Goal: Task Accomplishment & Management: Use online tool/utility

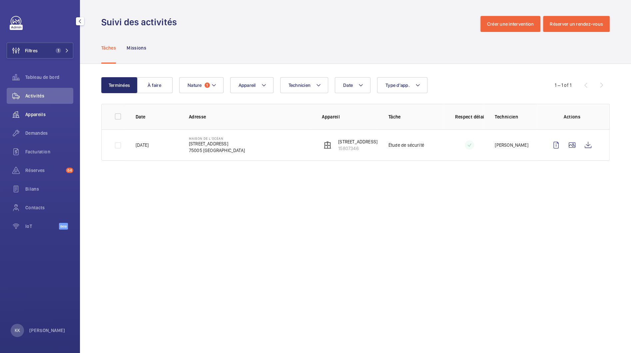
click at [38, 117] on span "Appareils" at bounding box center [49, 114] width 48 height 7
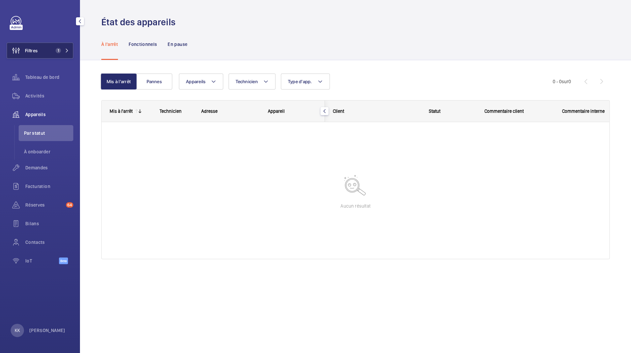
click at [57, 58] on button "Filtres 1" at bounding box center [40, 51] width 67 height 16
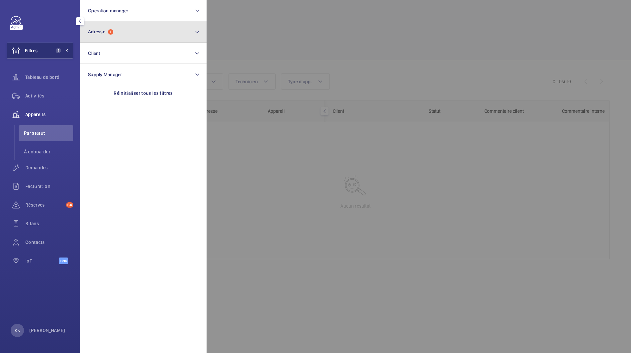
click at [133, 41] on button "Adresse 1" at bounding box center [143, 31] width 127 height 21
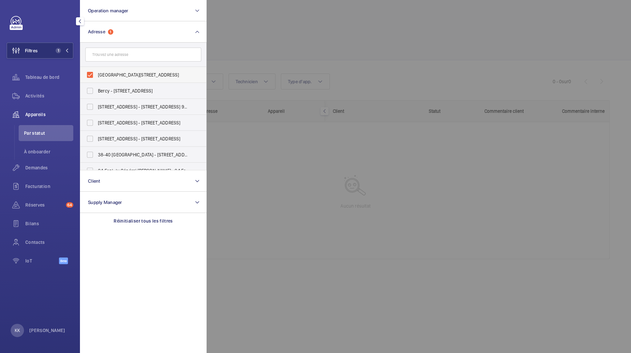
click at [120, 79] on label "Maison de l'océan - 195 Rue Saint-Jacques, PARIS 75005" at bounding box center [138, 75] width 116 height 16
click at [97, 79] on input "Maison de l'océan - 195 Rue Saint-Jacques, PARIS 75005" at bounding box center [89, 74] width 13 height 13
checkbox input "false"
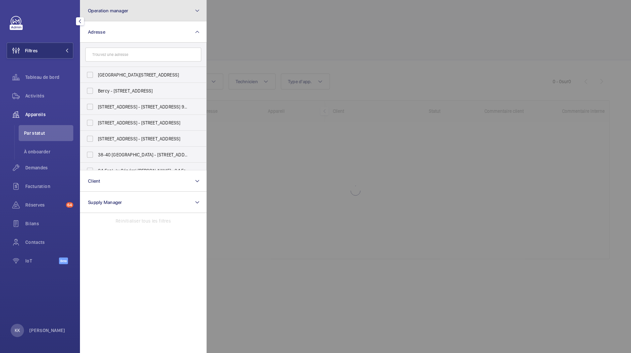
click at [107, 14] on button "Operation manager" at bounding box center [143, 10] width 127 height 21
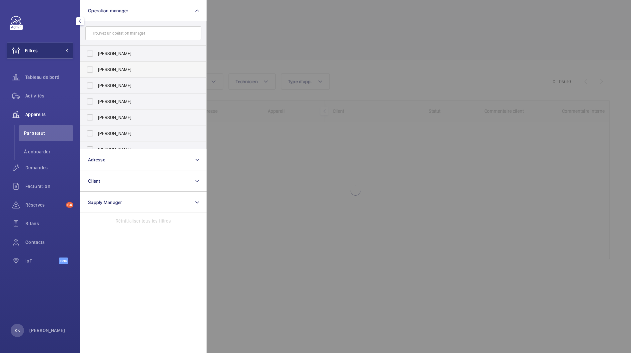
click at [106, 75] on label "[PERSON_NAME]" at bounding box center [138, 70] width 116 height 16
click at [97, 75] on input "[PERSON_NAME]" at bounding box center [89, 69] width 13 height 13
checkbox input "true"
click at [256, 65] on div at bounding box center [521, 176] width 631 height 353
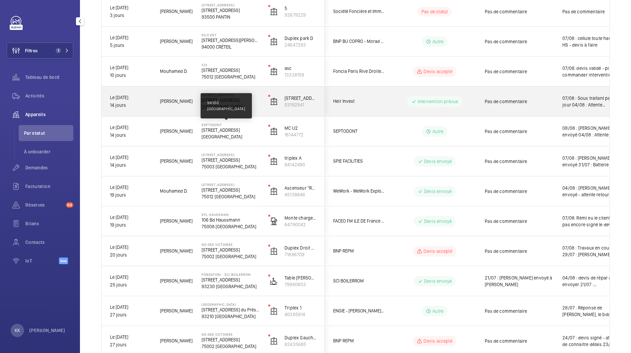
scroll to position [128, 0]
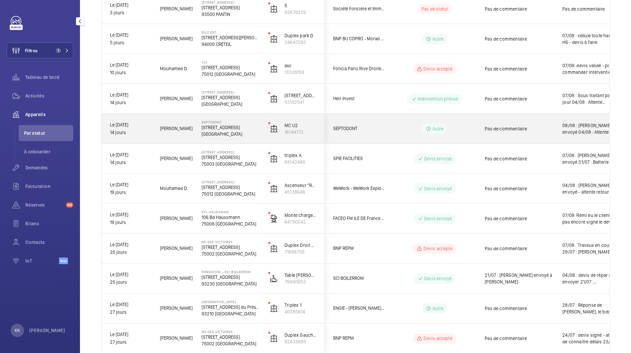
click at [198, 135] on div "Septodont 58 Rue du Pont de Créteil 94100 SAINT-MAUR-DES-FOSSÉS" at bounding box center [226, 129] width 66 height 30
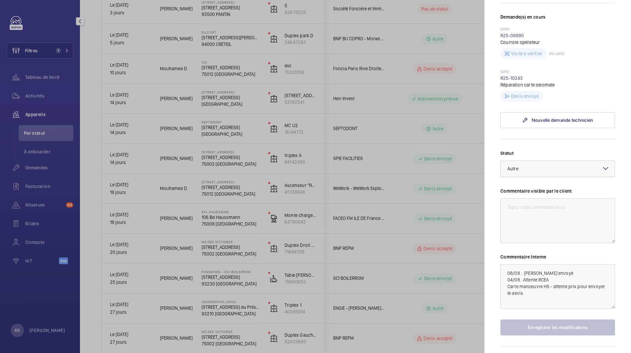
scroll to position [209, 0]
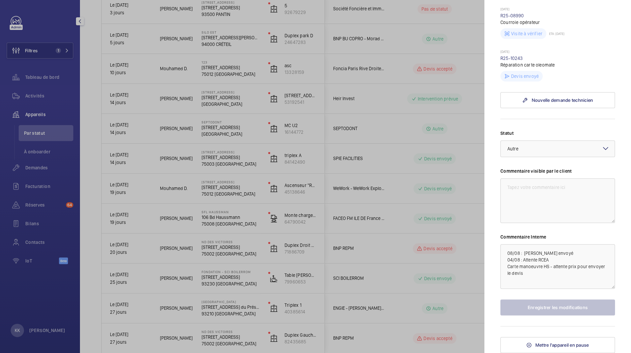
click at [234, 134] on div at bounding box center [315, 176] width 631 height 353
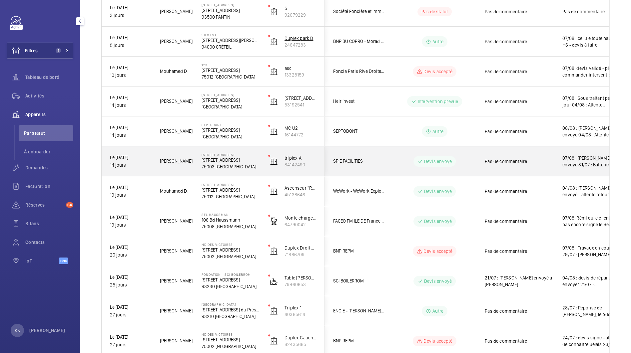
scroll to position [169, 0]
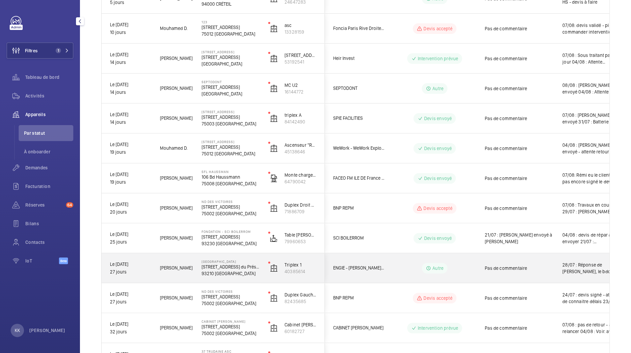
click at [243, 265] on p "[STREET_ADDRESS] du Président [PERSON_NAME]" at bounding box center [230, 267] width 58 height 7
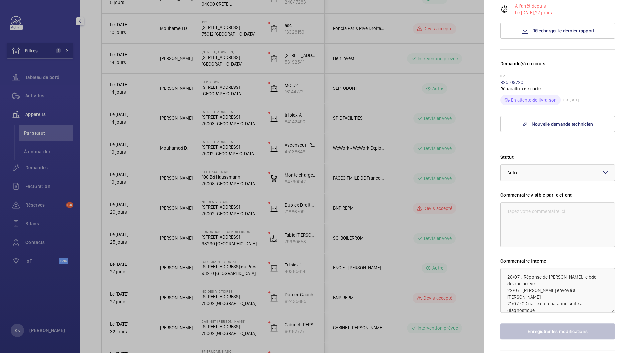
scroll to position [0, 0]
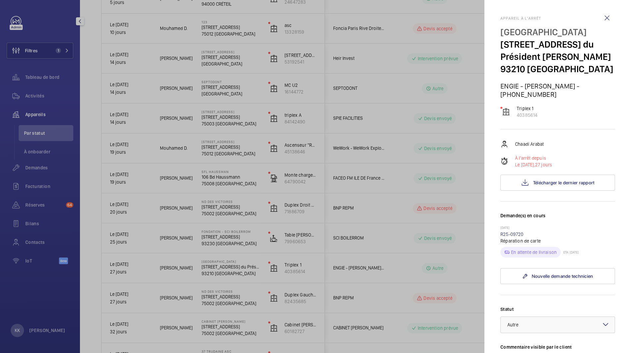
click at [392, 107] on div at bounding box center [315, 176] width 631 height 353
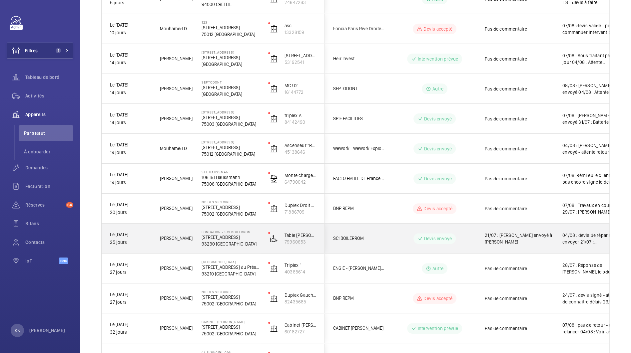
scroll to position [181, 0]
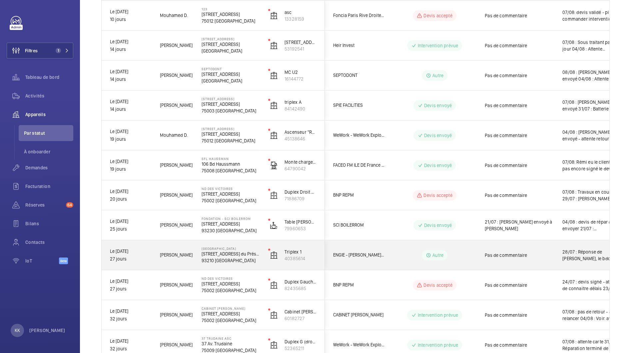
click at [230, 261] on p "93210 [GEOGRAPHIC_DATA]" at bounding box center [230, 260] width 58 height 7
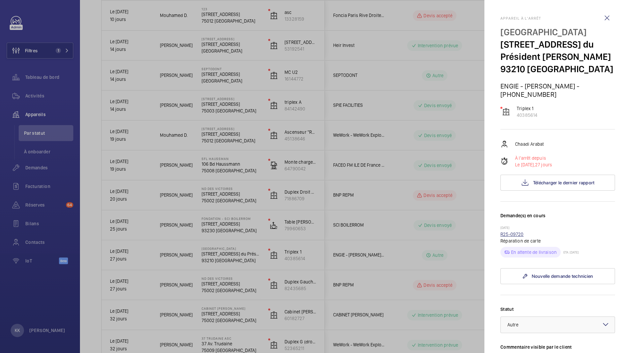
click at [507, 232] on link "R25-09720" at bounding box center [511, 234] width 23 height 5
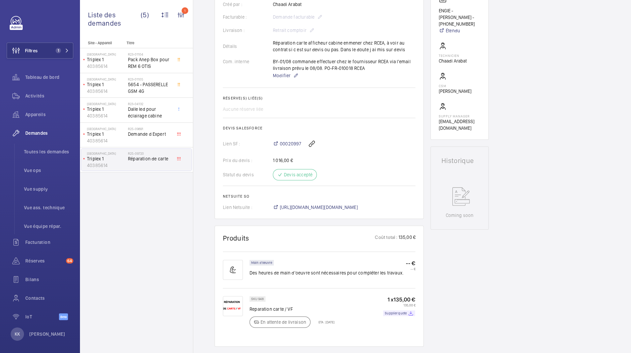
scroll to position [212, 0]
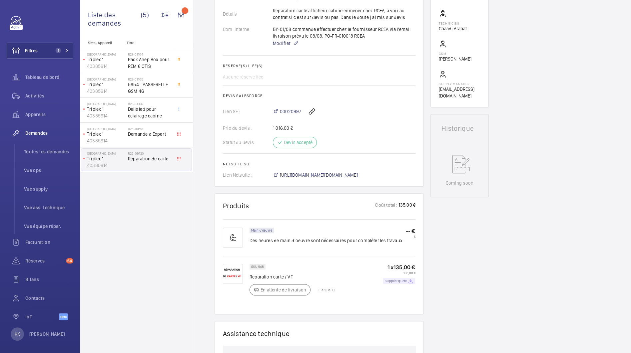
click at [403, 282] on p "Supplier quote" at bounding box center [396, 281] width 22 height 2
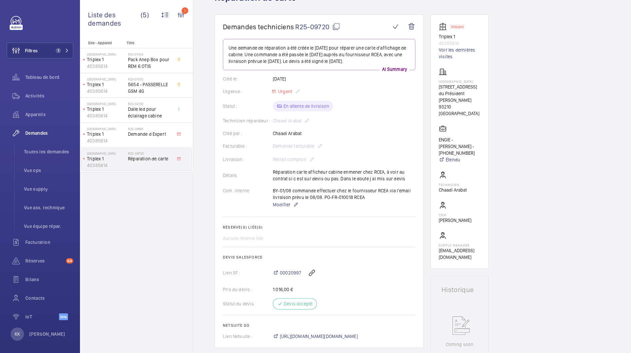
scroll to position [0, 0]
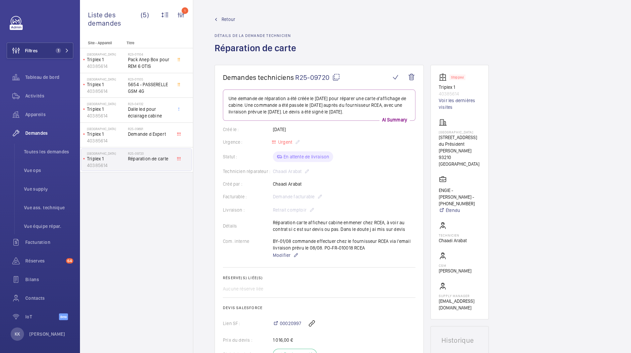
click at [229, 20] on span "Retour" at bounding box center [228, 19] width 14 height 7
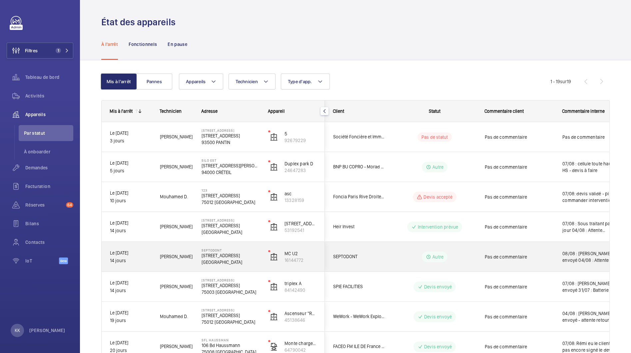
click at [224, 253] on p "58 Rue du Pont de Créteil" at bounding box center [230, 255] width 58 height 7
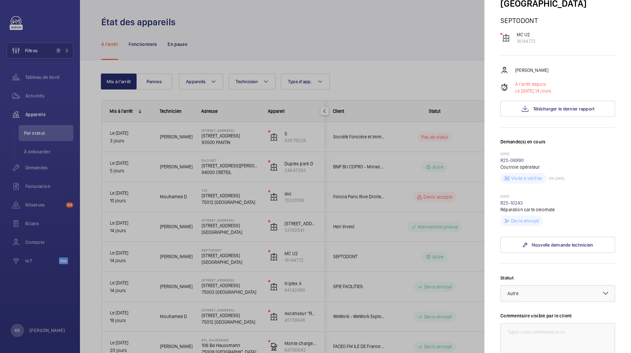
scroll to position [58, 0]
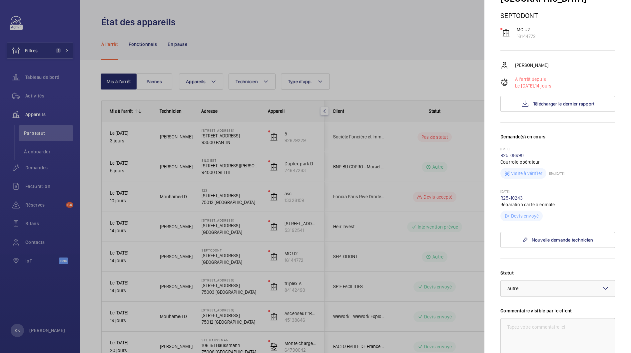
click at [516, 208] on p "Réparation carte oleomate" at bounding box center [557, 204] width 115 height 7
click at [514, 201] on link "R25-10243" at bounding box center [511, 197] width 23 height 5
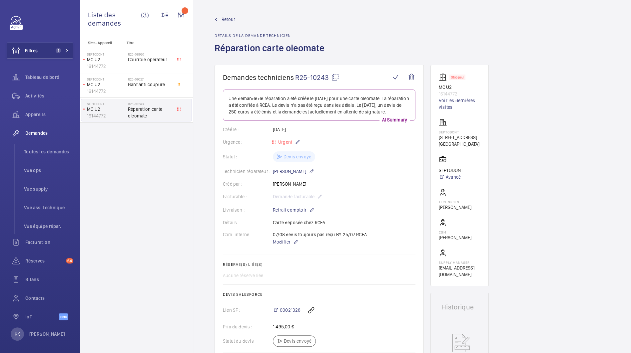
click at [229, 18] on span "Retour" at bounding box center [228, 19] width 14 height 7
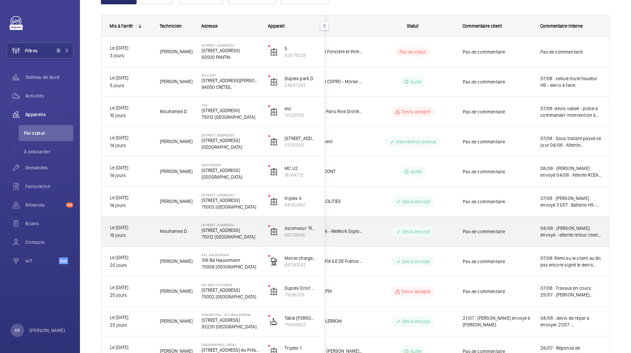
scroll to position [89, 0]
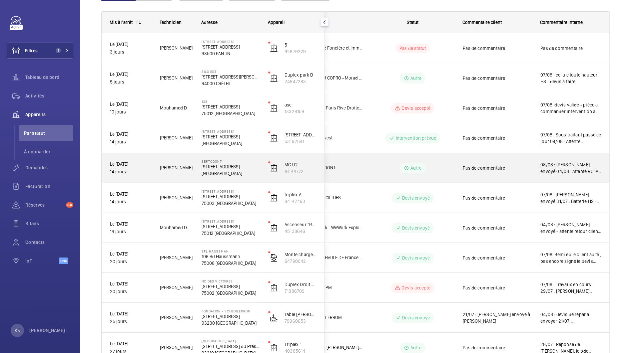
click at [217, 178] on div "Septodont 58 Rue du Pont de Créteil 94100 SAINT-MAUR-DES-FOSSÉS" at bounding box center [226, 168] width 66 height 30
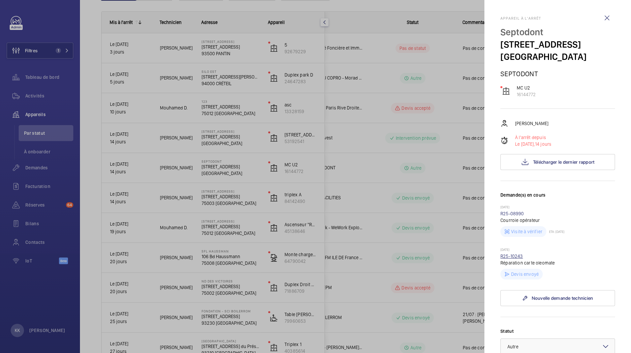
click at [507, 259] on link "R25-10243" at bounding box center [511, 256] width 23 height 5
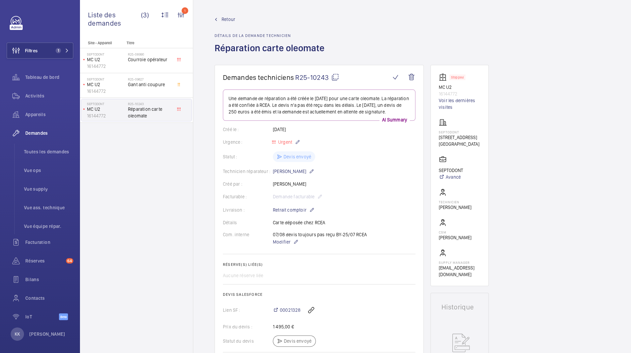
click at [225, 18] on span "Retour" at bounding box center [228, 19] width 14 height 7
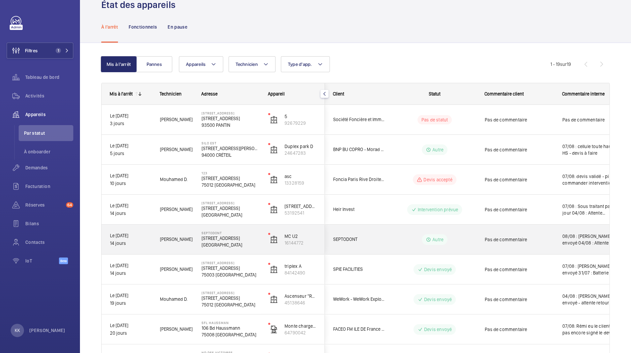
scroll to position [20, 0]
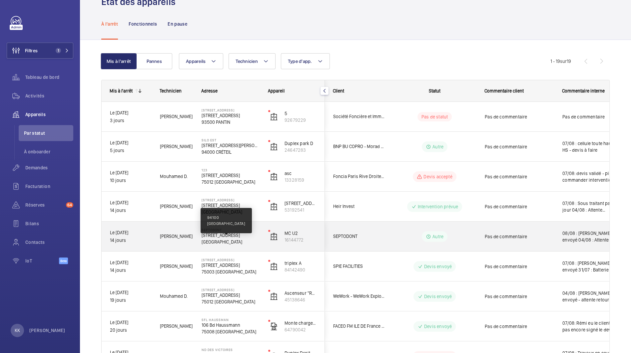
click at [222, 242] on p "94100 SAINT-MAUR-DES-FOSSÉS" at bounding box center [230, 242] width 58 height 7
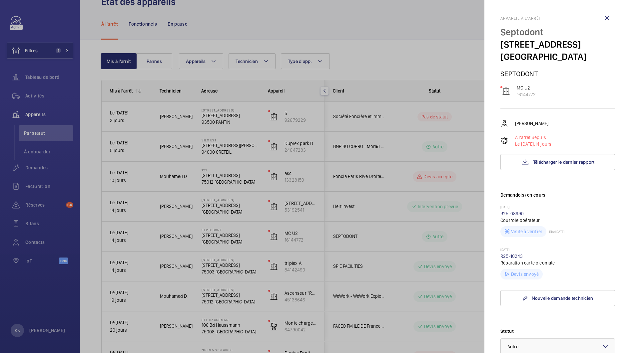
click at [189, 228] on div at bounding box center [315, 176] width 631 height 353
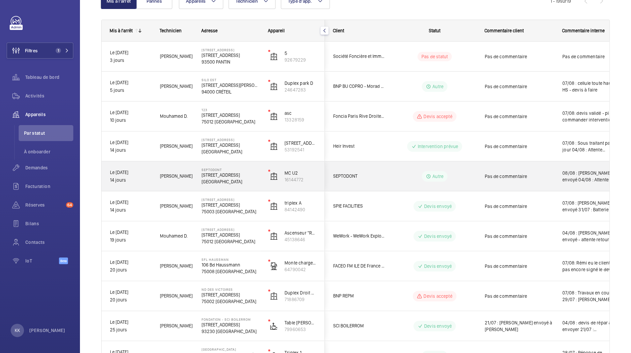
scroll to position [83, 0]
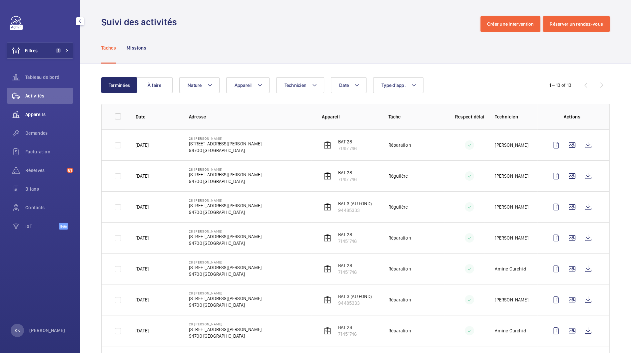
click at [27, 115] on span "Appareils" at bounding box center [49, 114] width 48 height 7
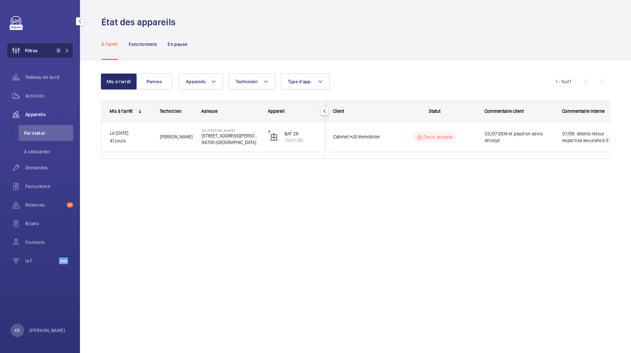
click at [68, 50] on mat-icon at bounding box center [67, 51] width 4 height 4
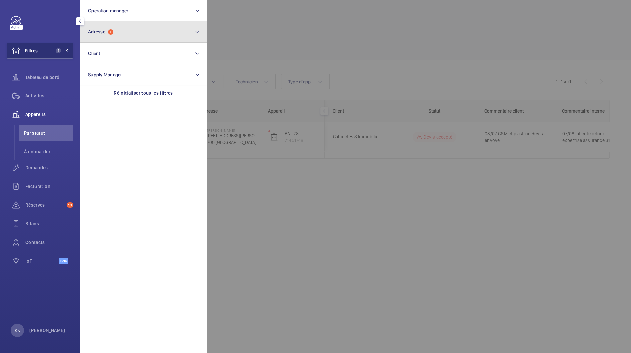
click at [126, 36] on button "Adresse 1" at bounding box center [143, 31] width 127 height 21
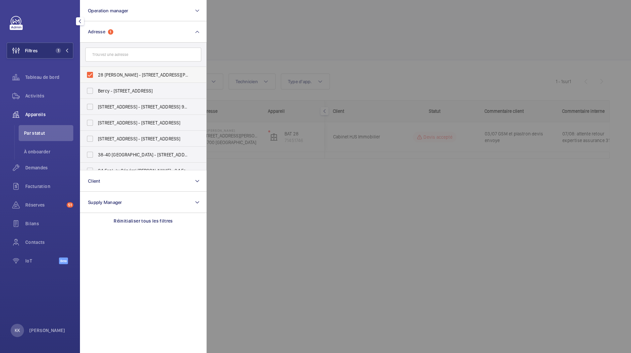
click at [112, 74] on span "28 Eugène Renault - 28 Rue Eugène Renault, MAISONS-ALFORT 94700" at bounding box center [144, 75] width 92 height 7
click at [97, 74] on input "28 Eugène Renault - 28 Rue Eugène Renault, MAISONS-ALFORT 94700" at bounding box center [89, 74] width 13 height 13
checkbox input "false"
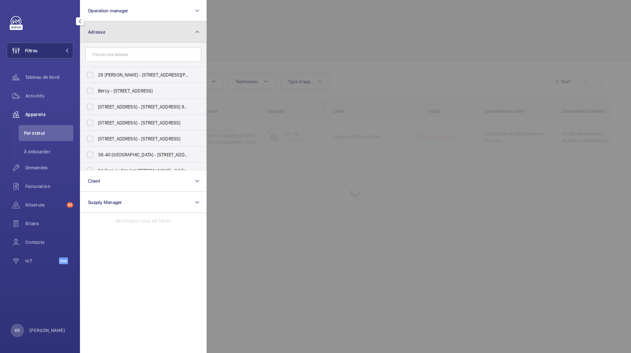
click at [117, 29] on button "Adresse" at bounding box center [143, 31] width 127 height 21
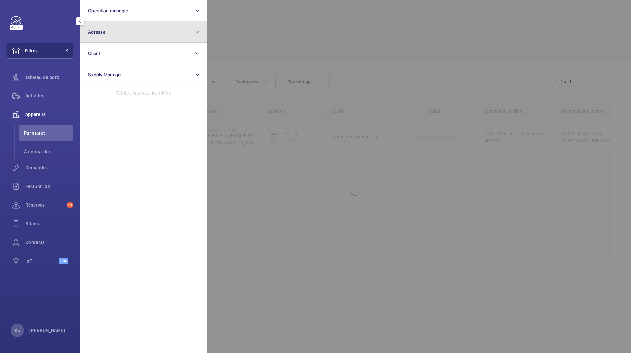
click at [119, 24] on button "Adresse" at bounding box center [143, 31] width 127 height 21
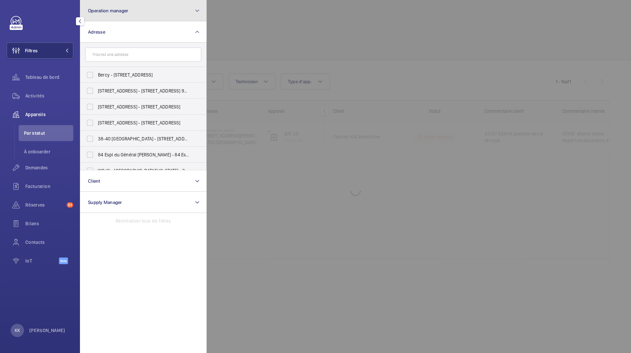
click at [121, 6] on button "Operation manager" at bounding box center [143, 10] width 127 height 21
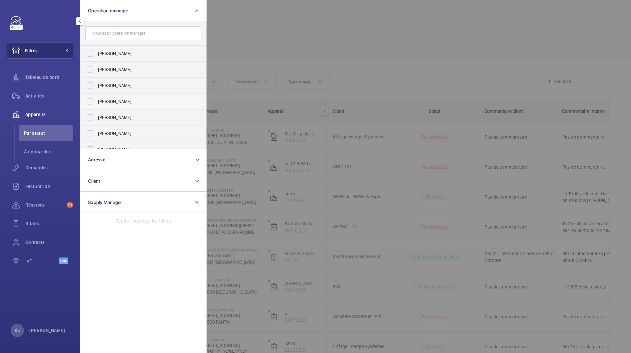
click at [104, 101] on span "[PERSON_NAME]" at bounding box center [144, 101] width 92 height 7
click at [97, 101] on input "[PERSON_NAME]" at bounding box center [89, 101] width 13 height 13
checkbox input "true"
click at [276, 44] on div at bounding box center [521, 176] width 631 height 353
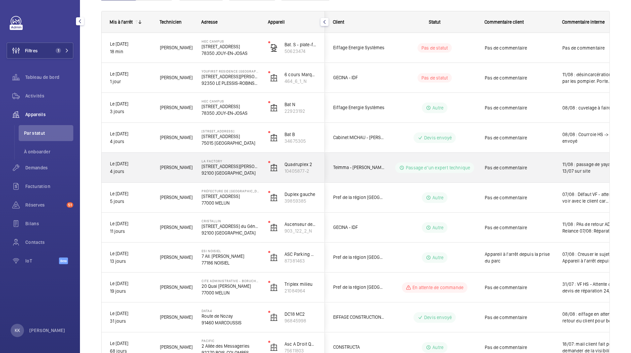
scroll to position [54, 0]
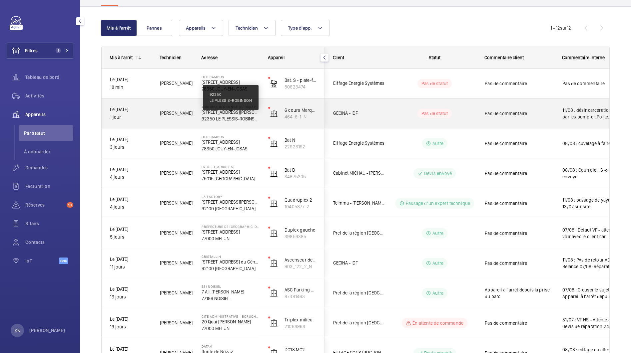
click at [205, 117] on p "92350 LE PLESSIS-ROBINSON" at bounding box center [230, 119] width 58 height 7
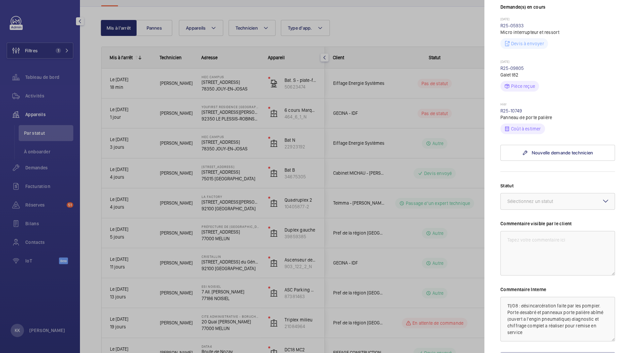
scroll to position [231, 0]
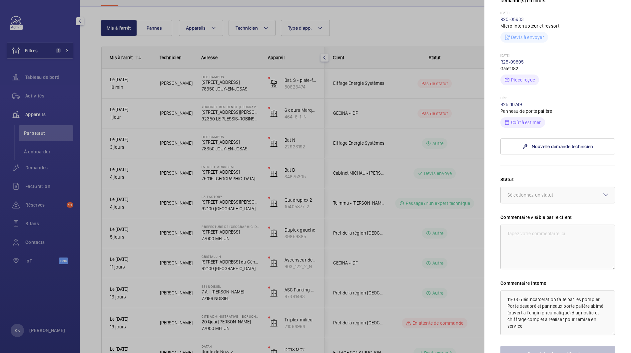
click at [250, 142] on div at bounding box center [315, 176] width 631 height 353
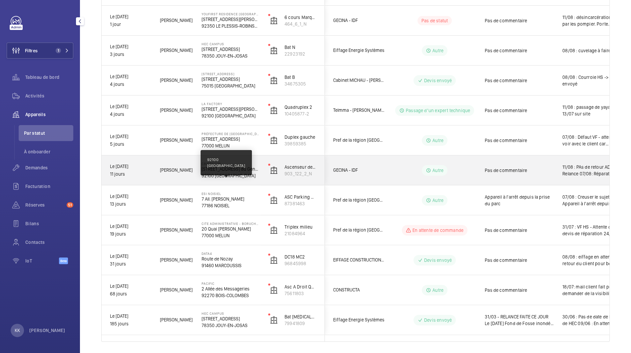
scroll to position [148, 0]
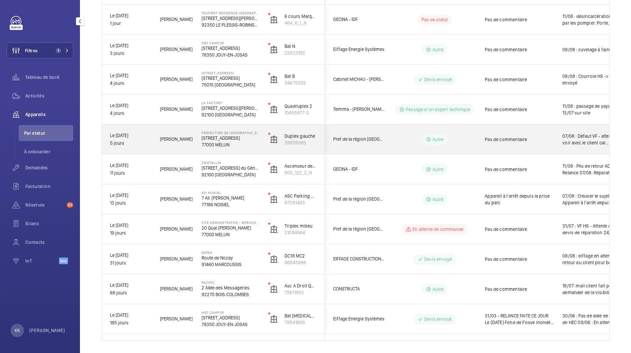
click at [250, 135] on p "[STREET_ADDRESS]" at bounding box center [230, 138] width 58 height 7
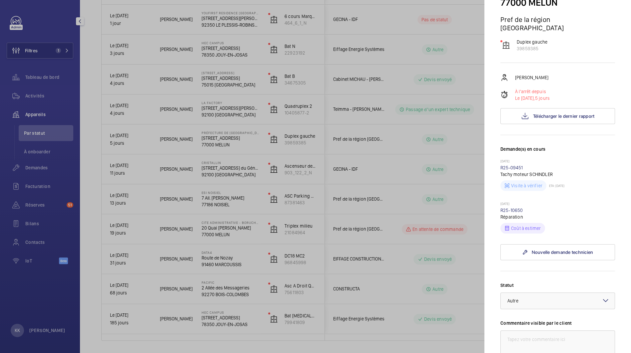
scroll to position [112, 0]
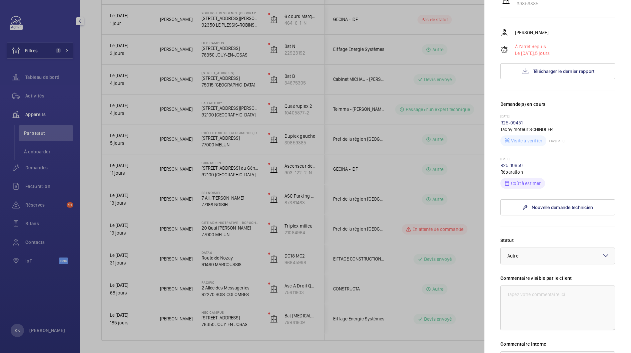
click at [194, 129] on div at bounding box center [315, 176] width 631 height 353
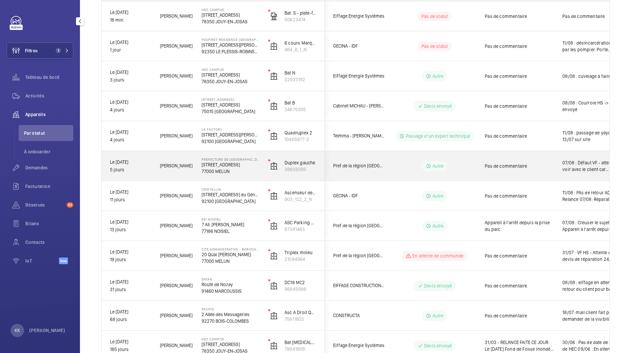
scroll to position [145, 0]
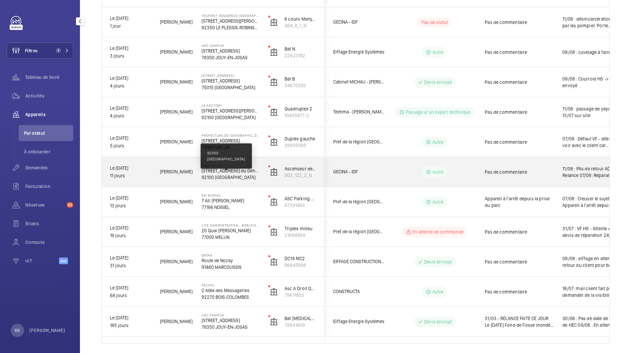
click at [228, 179] on p "92100 [GEOGRAPHIC_DATA]" at bounding box center [230, 177] width 58 height 7
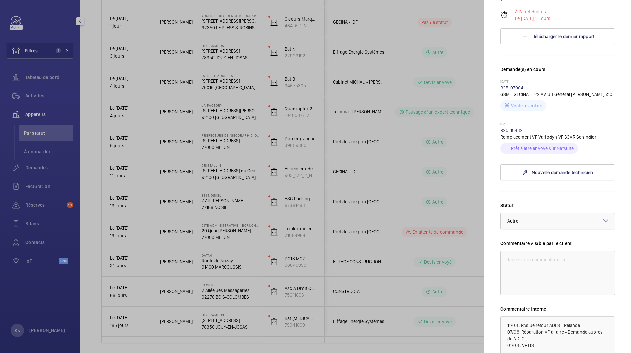
scroll to position [140, 0]
drag, startPoint x: 528, startPoint y: 126, endPoint x: 499, endPoint y: 128, distance: 29.7
click at [499, 128] on mat-sidenav "Appareil à l'arrêt Cristallin 122 Av. du Général Leclerc 92100 BOULOGNE-BILLANC…" at bounding box center [557, 176] width 147 height 353
click at [519, 131] on link "R25-10432" at bounding box center [511, 128] width 23 height 5
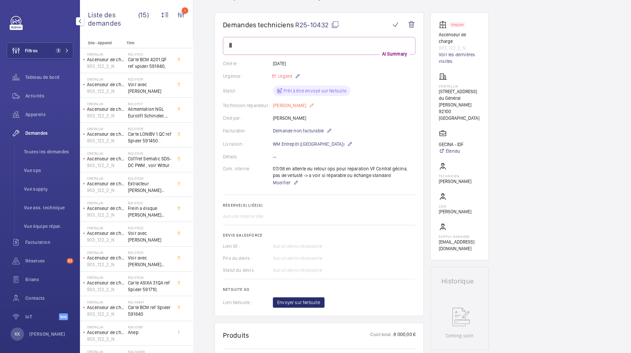
scroll to position [52, 0]
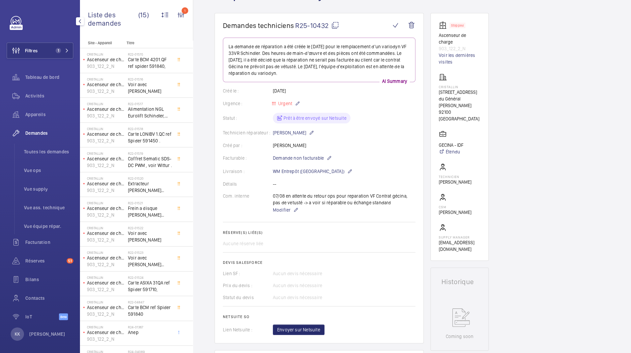
click at [335, 26] on mat-icon at bounding box center [335, 25] width 8 height 8
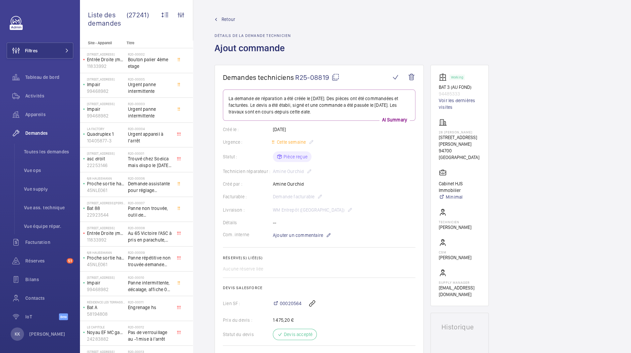
scroll to position [162, 0]
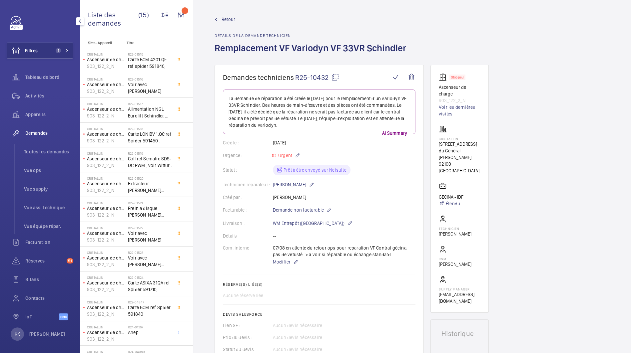
scroll to position [52, 0]
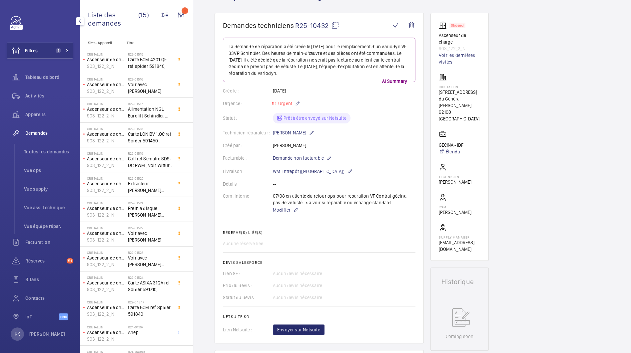
click at [44, 135] on span "Demandes" at bounding box center [49, 133] width 48 height 7
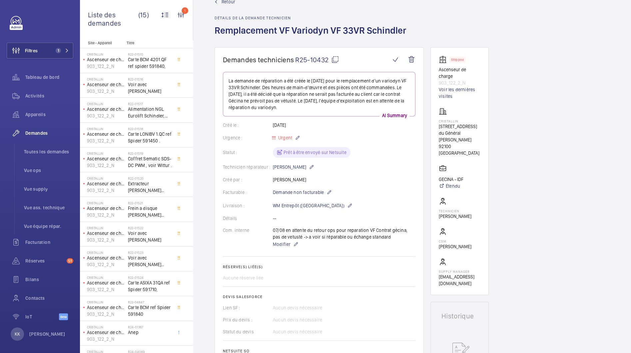
scroll to position [5, 0]
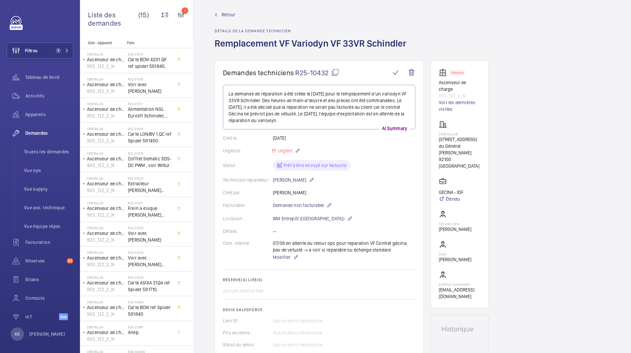
click at [228, 16] on span "Retour" at bounding box center [228, 14] width 14 height 7
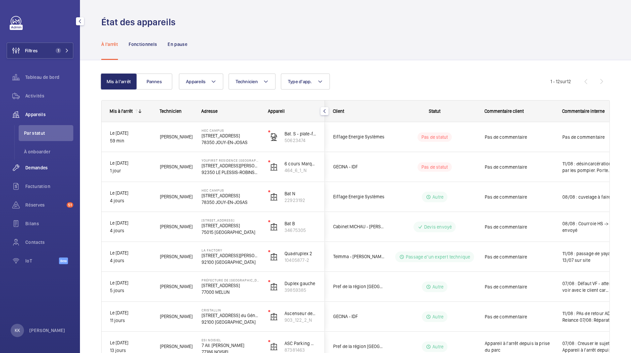
click at [47, 166] on span "Demandes" at bounding box center [49, 168] width 48 height 7
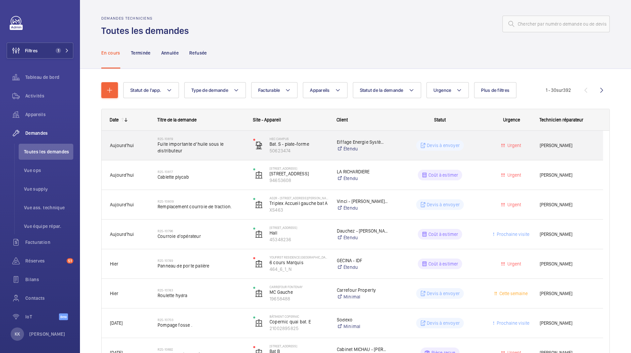
click at [217, 150] on span "Fuite importante d’huile sous le distributeur" at bounding box center [201, 147] width 87 height 13
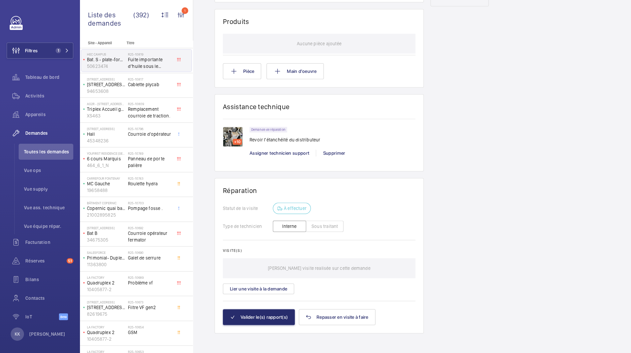
scroll to position [346, 0]
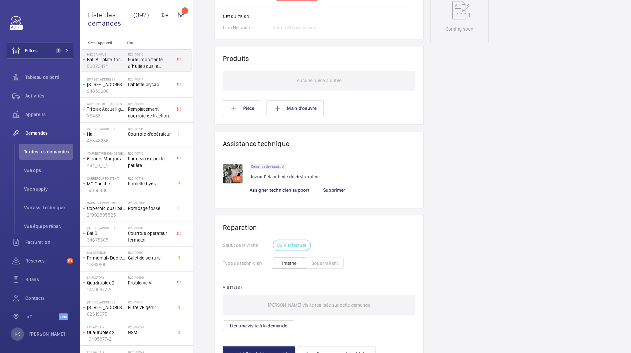
click at [239, 178] on div "+10" at bounding box center [237, 179] width 9 height 6
click at [233, 175] on img at bounding box center [233, 174] width 20 height 20
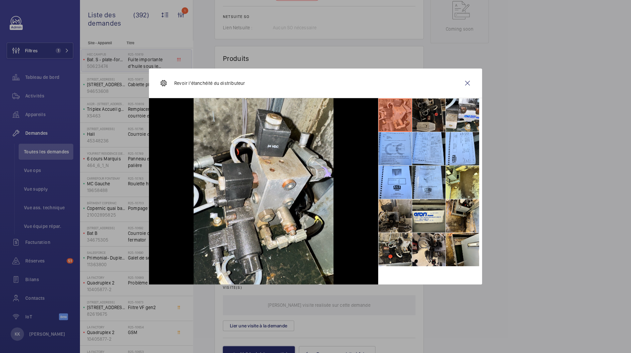
click at [420, 116] on li at bounding box center [428, 115] width 33 height 33
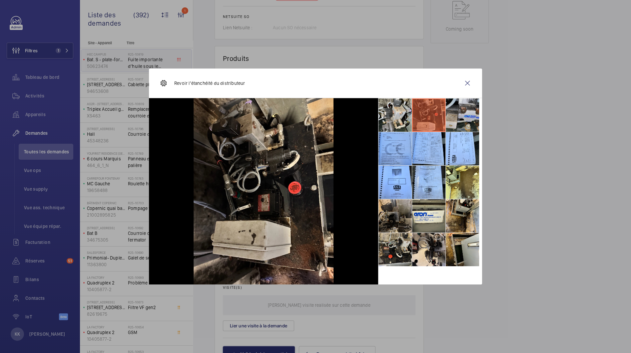
click at [465, 120] on li at bounding box center [462, 115] width 33 height 33
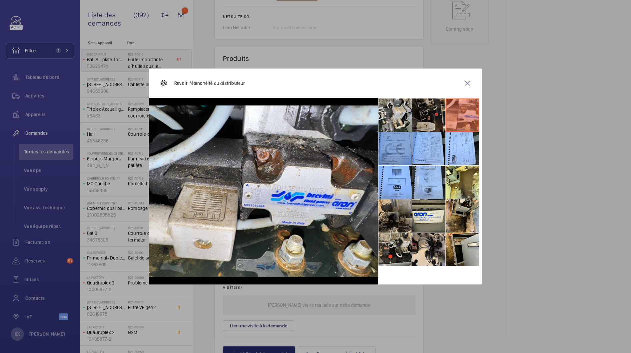
click at [401, 145] on li at bounding box center [394, 148] width 33 height 33
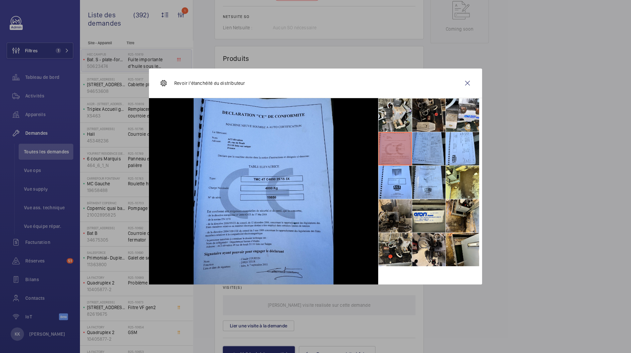
click at [424, 146] on li at bounding box center [428, 148] width 33 height 33
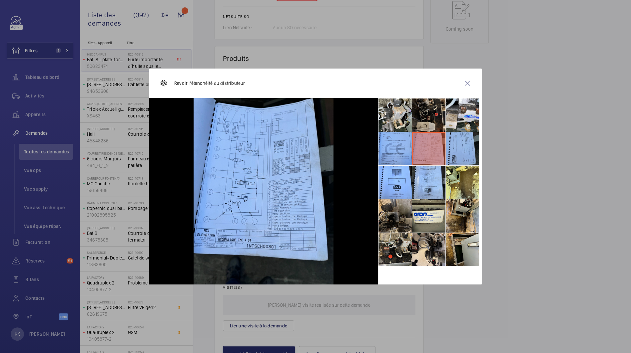
click at [447, 146] on li at bounding box center [462, 148] width 33 height 33
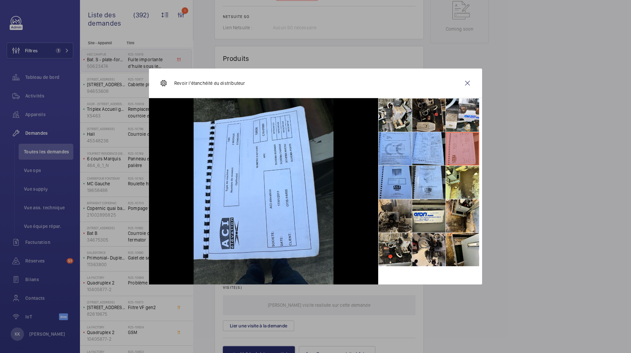
click at [403, 171] on li at bounding box center [394, 182] width 33 height 33
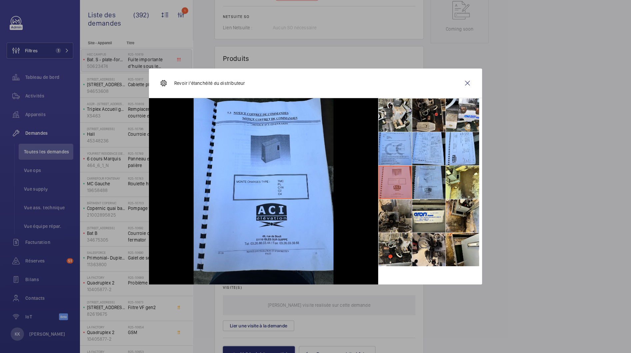
click at [417, 172] on li at bounding box center [428, 182] width 33 height 33
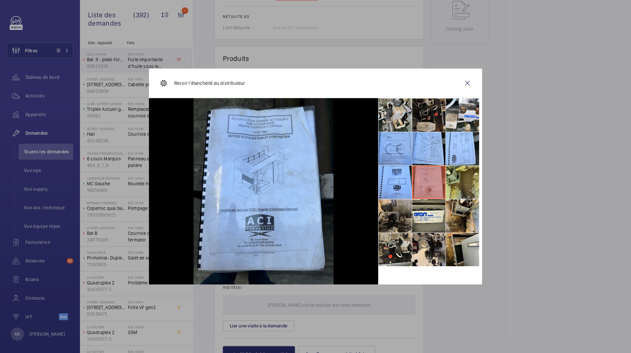
click at [447, 177] on li at bounding box center [462, 182] width 33 height 33
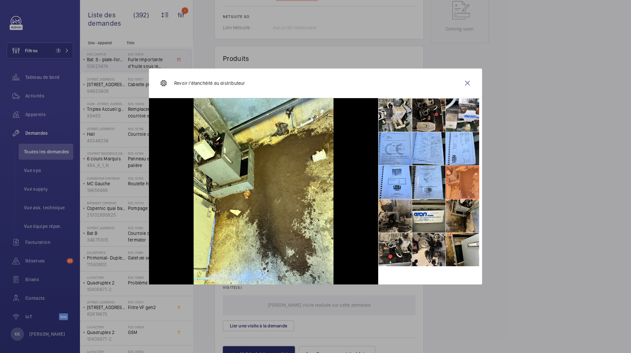
click at [447, 210] on li at bounding box center [462, 215] width 33 height 33
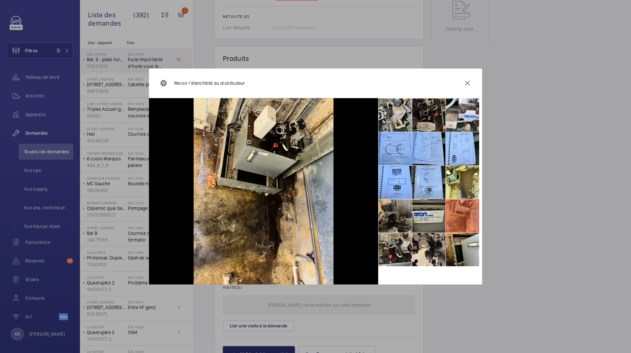
click at [414, 217] on li at bounding box center [428, 215] width 33 height 33
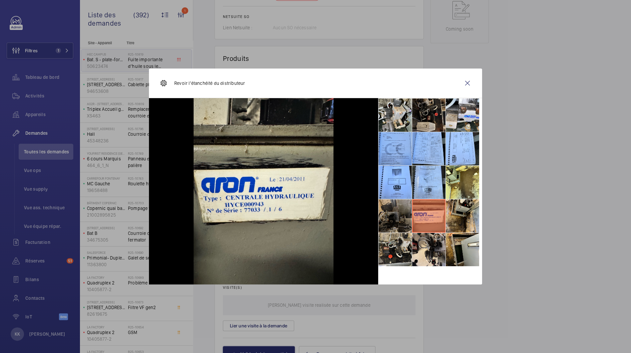
click at [389, 217] on li at bounding box center [394, 215] width 33 height 33
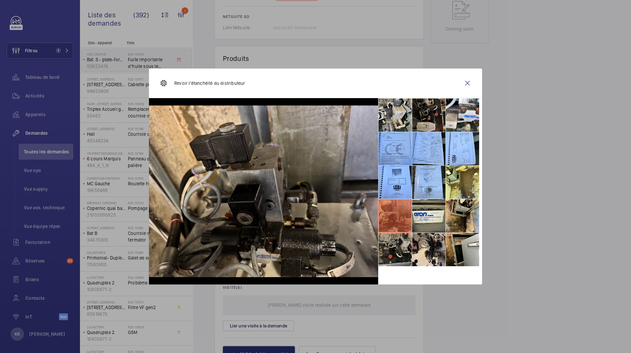
click at [389, 240] on li at bounding box center [394, 249] width 33 height 33
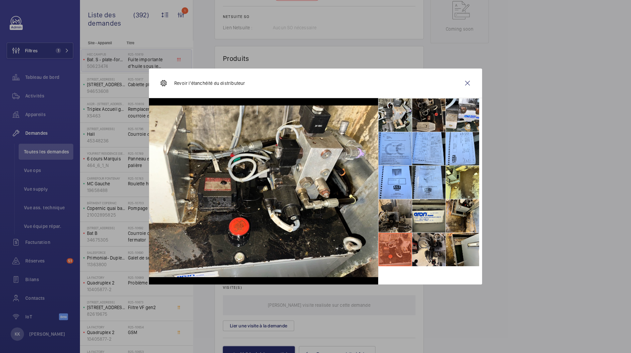
click at [411, 241] on li at bounding box center [394, 249] width 33 height 33
click at [435, 244] on li at bounding box center [428, 249] width 33 height 33
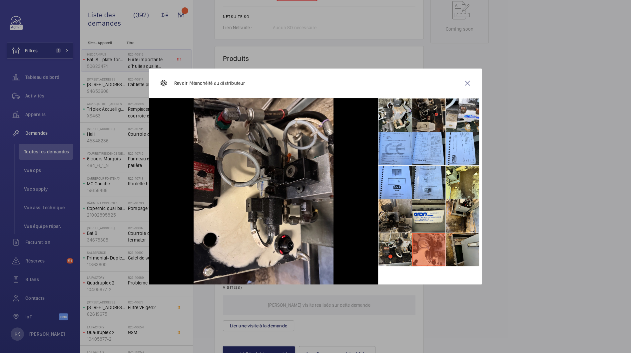
click at [456, 245] on li at bounding box center [462, 249] width 33 height 33
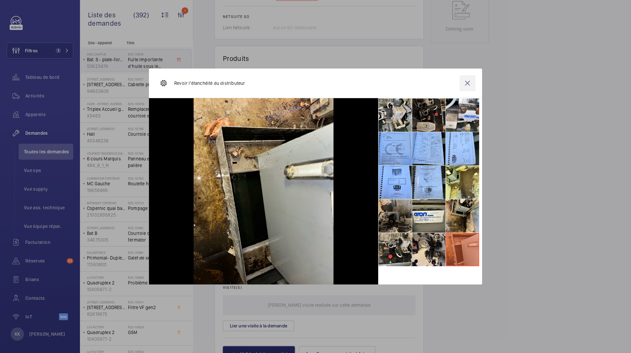
click at [465, 82] on wm-front-icon-button at bounding box center [467, 83] width 16 height 16
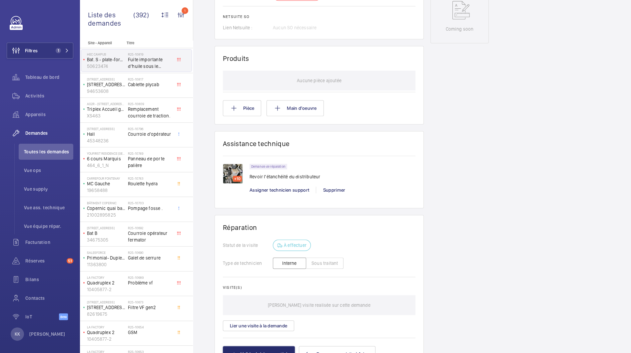
scroll to position [0, 0]
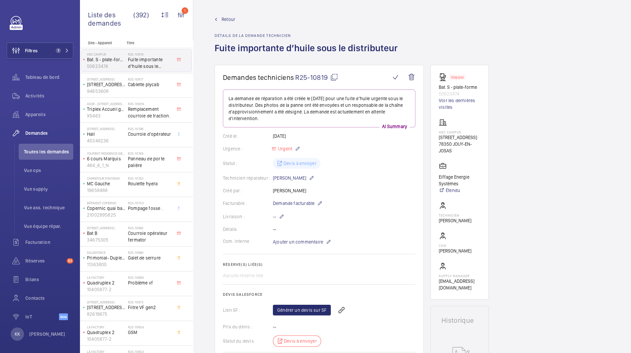
click at [224, 18] on span "Retour" at bounding box center [228, 19] width 14 height 7
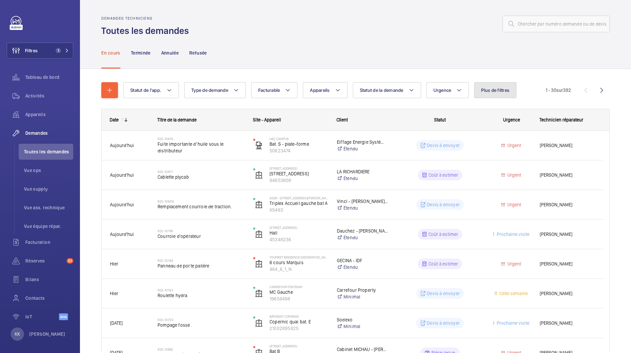
click at [486, 94] on button "Plus de filtres" at bounding box center [495, 90] width 42 height 16
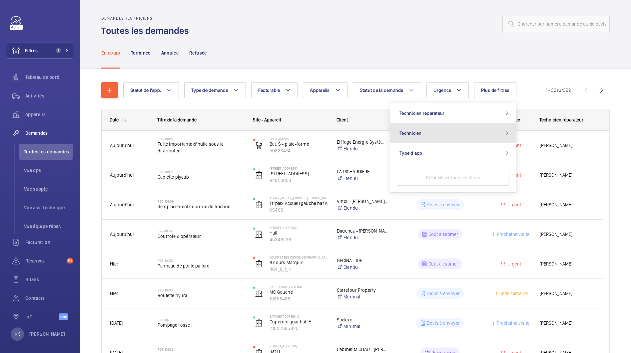
click at [455, 130] on button "Technicien" at bounding box center [453, 133] width 126 height 20
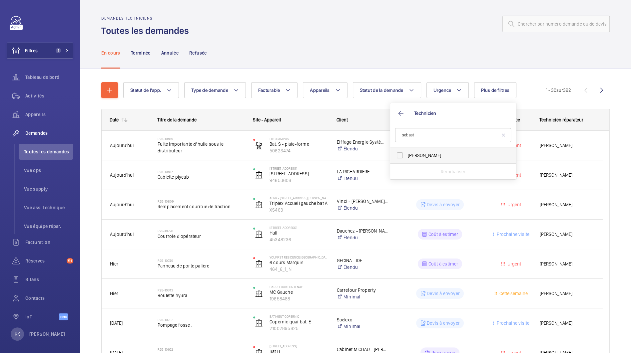
type input "sebast"
click at [401, 153] on label "[PERSON_NAME]" at bounding box center [448, 156] width 116 height 16
click at [401, 153] on input "[PERSON_NAME]" at bounding box center [399, 155] width 13 height 13
checkbox input "true"
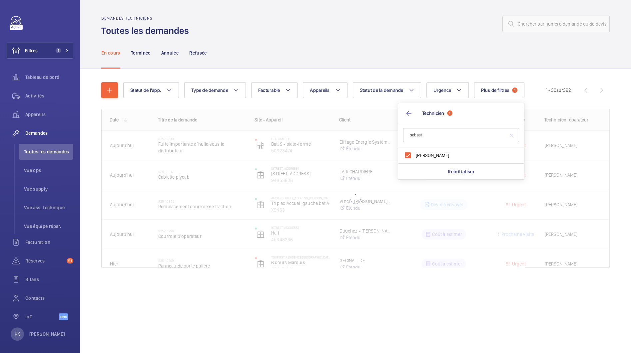
click at [373, 75] on div "Statut de l'app. Type de demande Facturable Appareils Statut de la demande Urge…" at bounding box center [355, 178] width 508 height 212
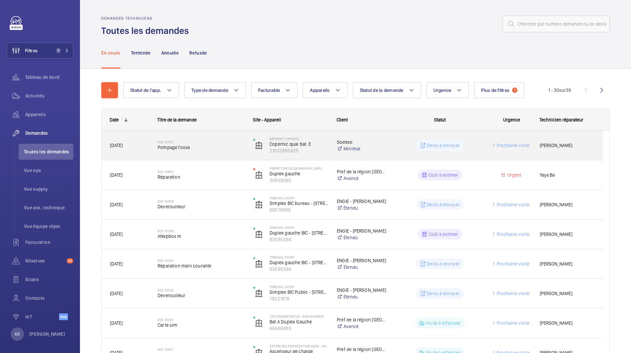
click at [217, 148] on span "Pompage fosse ." at bounding box center [201, 147] width 87 height 7
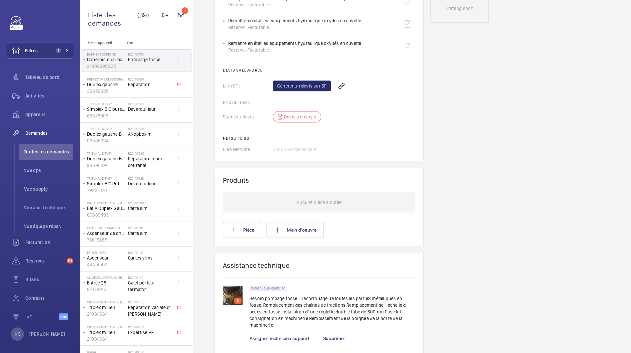
scroll to position [466, 0]
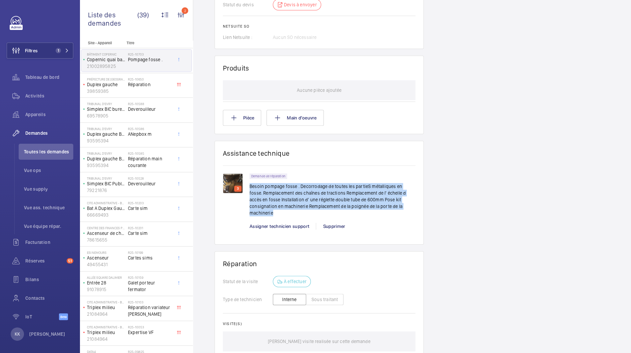
drag, startPoint x: 389, startPoint y: 206, endPoint x: 249, endPoint y: 186, distance: 141.0
click at [249, 186] on p "Besoin pompage fosse . Decorrodage de toutes les partieS métalliques en fosse. …" at bounding box center [332, 199] width 166 height 33
click at [353, 208] on p "Besoin pompage fosse . Decorrodage de toutes les partieS métalliques en fosse. …" at bounding box center [332, 199] width 166 height 33
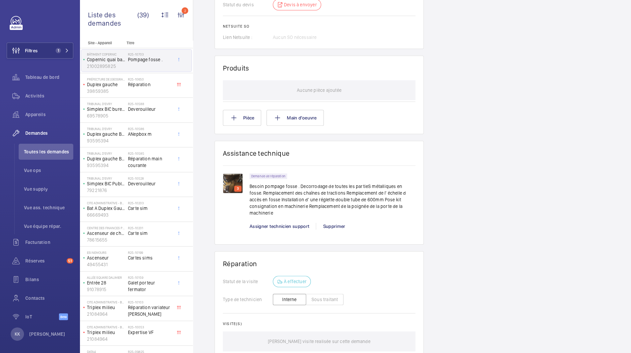
click at [452, 128] on div "Working Copernic quai bat. E 21002895825 Voir les dernières visites Bâtiment Co…" at bounding box center [459, 3] width 58 height 808
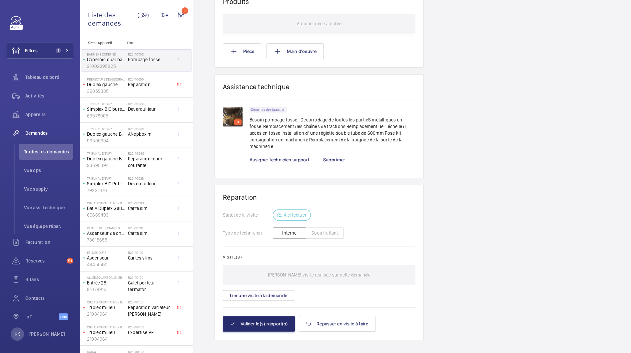
scroll to position [0, 0]
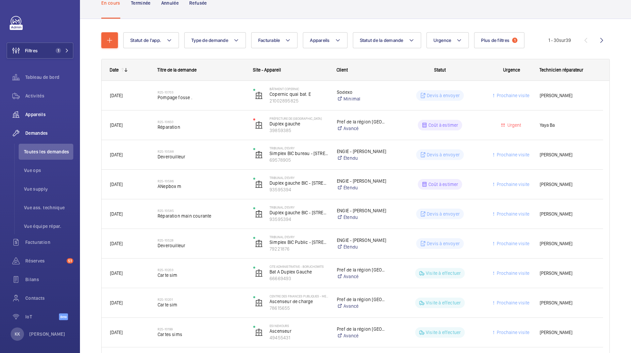
scroll to position [32, 0]
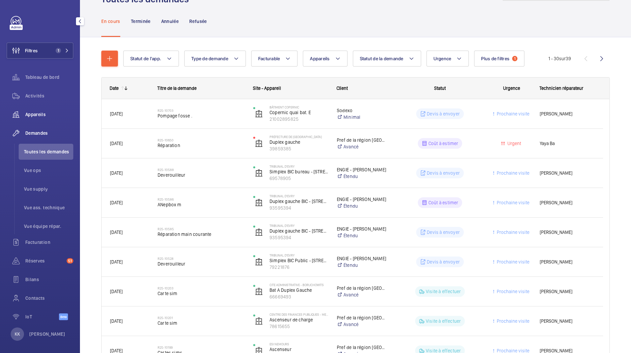
click at [33, 113] on span "Appareils" at bounding box center [49, 114] width 48 height 7
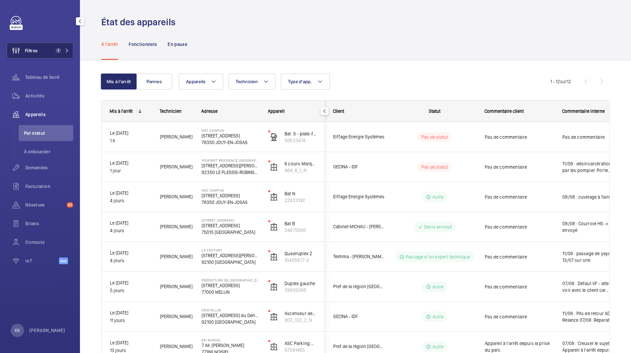
click at [46, 53] on button "Filtres 1" at bounding box center [40, 51] width 67 height 16
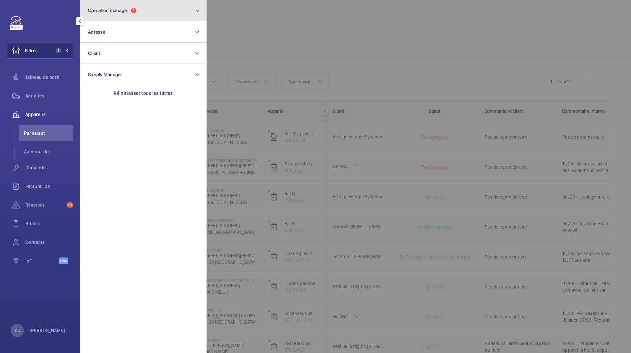
click at [120, 16] on button "Operation manager 1" at bounding box center [143, 10] width 127 height 21
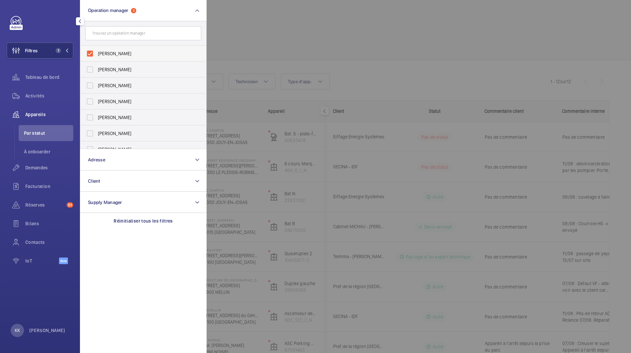
click at [98, 54] on span "[PERSON_NAME]" at bounding box center [144, 53] width 92 height 7
click at [97, 54] on input "[PERSON_NAME]" at bounding box center [89, 53] width 13 height 13
checkbox input "false"
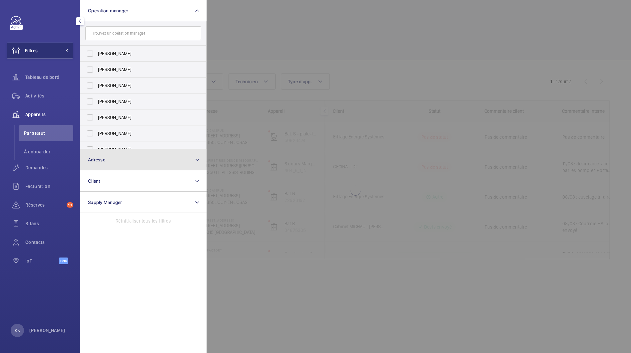
click at [103, 152] on button "Adresse" at bounding box center [143, 159] width 127 height 21
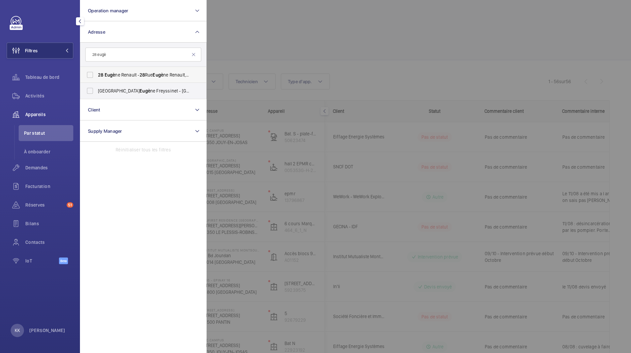
type input "28 eugè"
click at [119, 77] on span "28 Eugè ne Renault - 28 Rue Eugè ne Renault, MAISONS-ALFORT 94700" at bounding box center [144, 75] width 92 height 7
click at [97, 77] on input "28 Eugè ne Renault - 28 Rue Eugè ne Renault, MAISONS-ALFORT 94700" at bounding box center [89, 74] width 13 height 13
checkbox input "true"
click at [311, 44] on div at bounding box center [521, 176] width 631 height 353
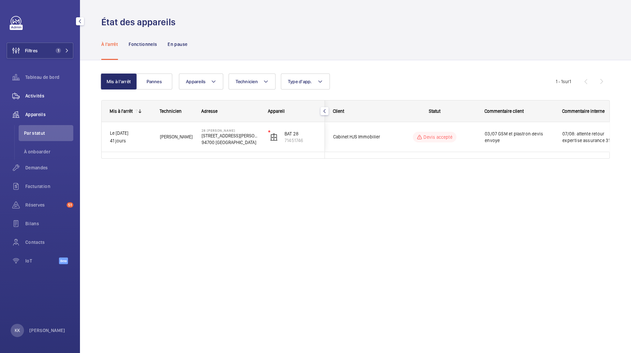
click at [41, 101] on div "Activités" at bounding box center [40, 96] width 67 height 16
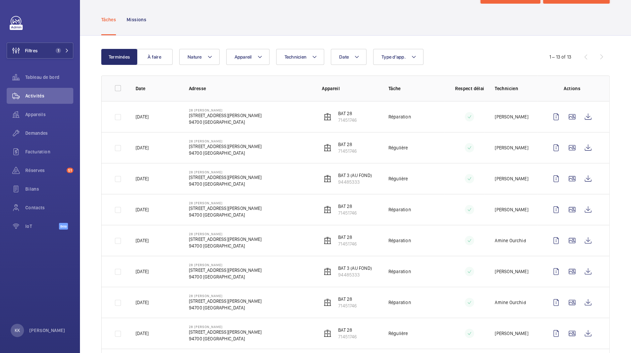
scroll to position [40, 0]
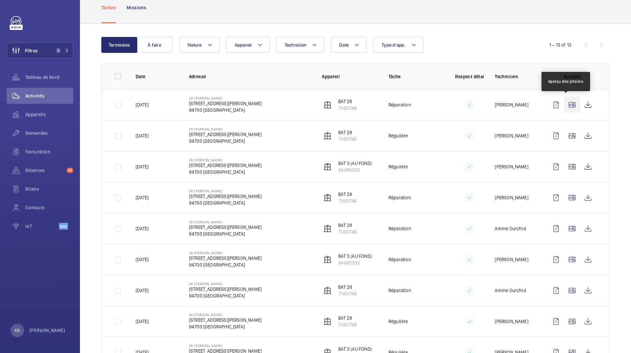
click at [564, 105] on wm-front-icon-button at bounding box center [572, 105] width 16 height 16
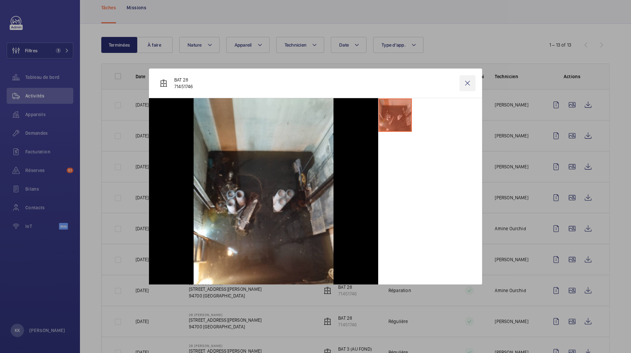
click at [467, 84] on wm-front-icon-button at bounding box center [467, 83] width 16 height 16
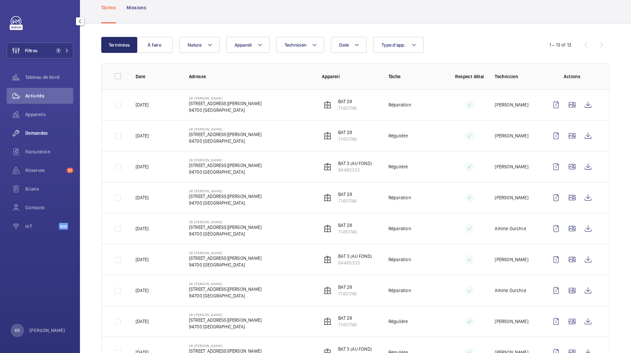
click at [35, 132] on span "Demandes" at bounding box center [49, 133] width 48 height 7
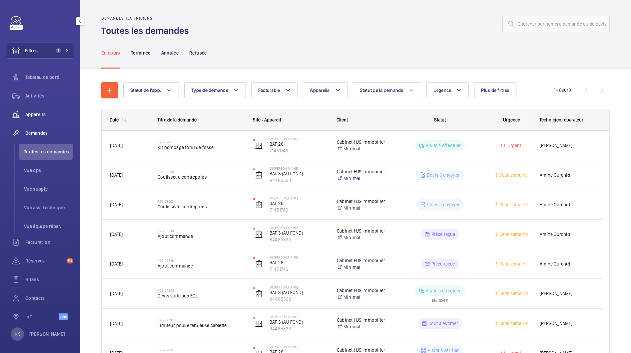
click at [35, 111] on span "Appareils" at bounding box center [49, 114] width 48 height 7
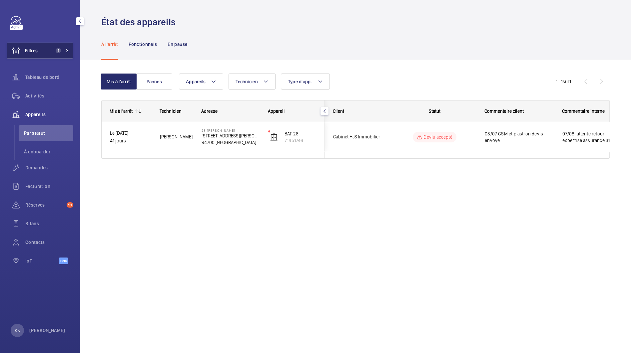
click at [44, 49] on button "Filtres 1" at bounding box center [40, 51] width 67 height 16
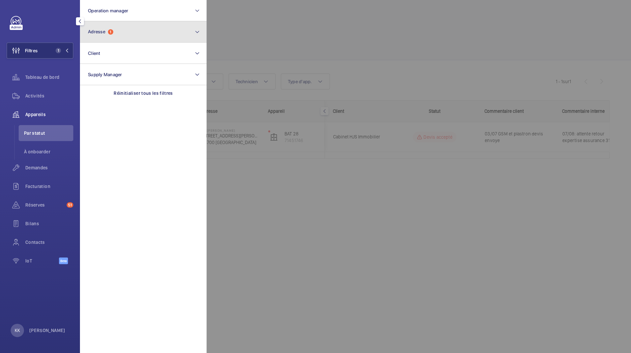
click at [87, 42] on button "Adresse 1" at bounding box center [143, 31] width 127 height 21
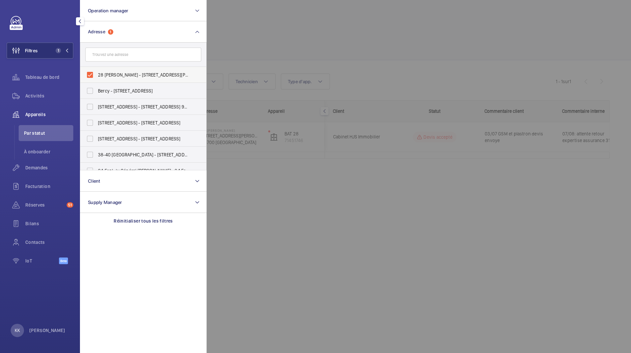
click at [100, 73] on span "28 Eugène Renault - 28 Rue Eugène Renault, MAISONS-ALFORT 94700" at bounding box center [144, 75] width 92 height 7
click at [97, 73] on input "28 Eugène Renault - 28 Rue Eugène Renault, MAISONS-ALFORT 94700" at bounding box center [89, 74] width 13 height 13
checkbox input "false"
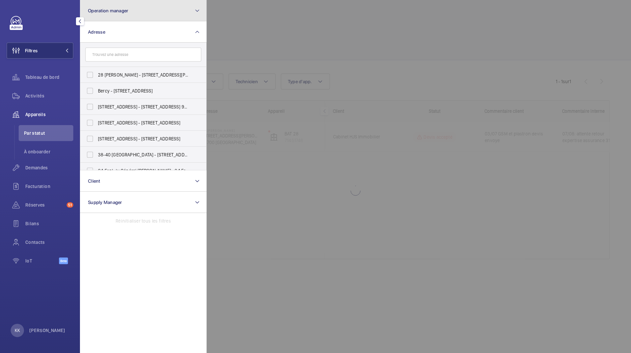
click at [114, 13] on button "Operation manager" at bounding box center [143, 10] width 127 height 21
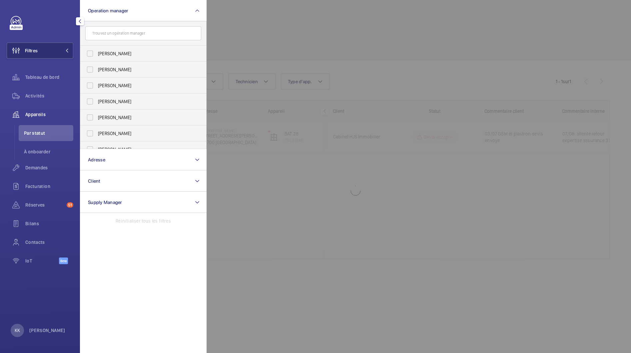
click at [239, 48] on div at bounding box center [521, 176] width 631 height 353
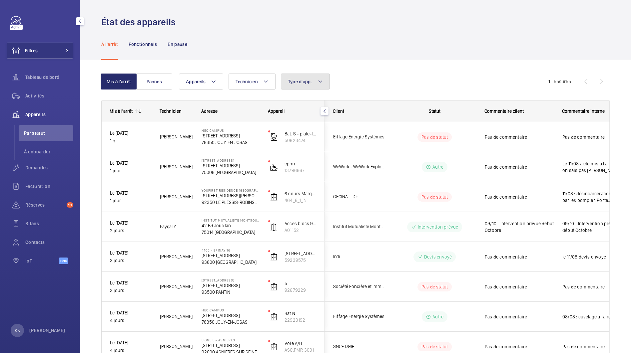
click at [300, 85] on button "Type d'app." at bounding box center [305, 82] width 49 height 16
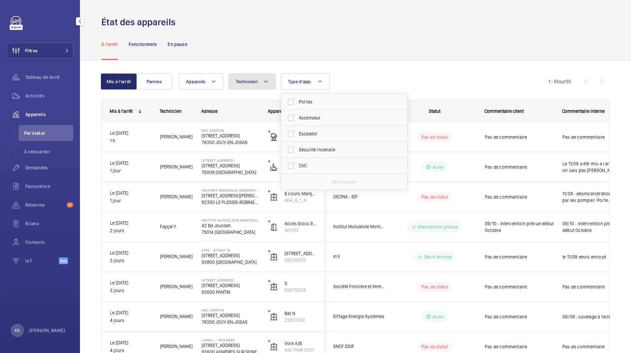
click at [243, 79] on span "Technicien" at bounding box center [246, 81] width 22 height 5
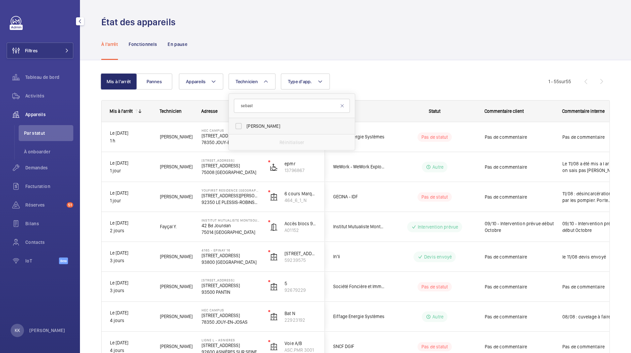
type input "sebast"
click at [241, 127] on label "[PERSON_NAME]" at bounding box center [287, 126] width 116 height 16
click at [241, 127] on input "[PERSON_NAME]" at bounding box center [238, 126] width 13 height 13
checkbox input "true"
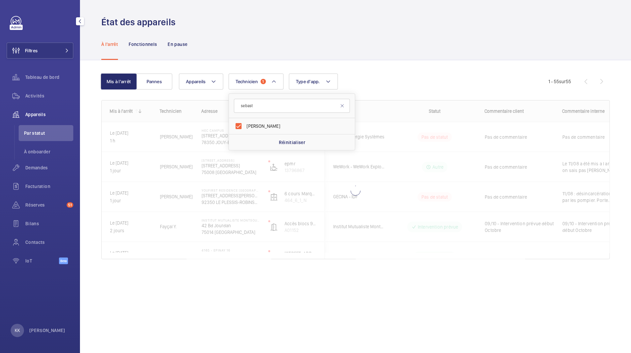
click at [214, 98] on wm-front-shared-table-view-engine "Mis à l'arrêt Pannes Appareils Technicien 1 sebast Sébastien Frileux Réinitiali…" at bounding box center [355, 175] width 508 height 202
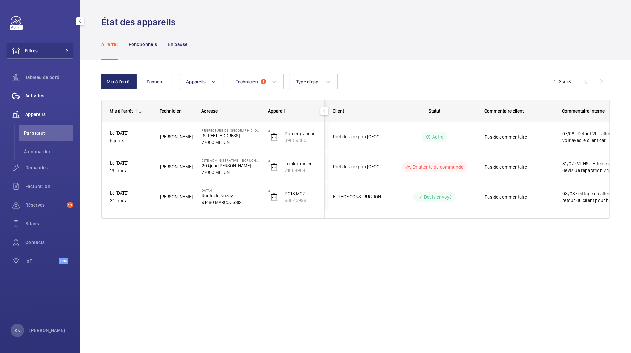
click at [32, 99] on div "Activités" at bounding box center [40, 96] width 67 height 16
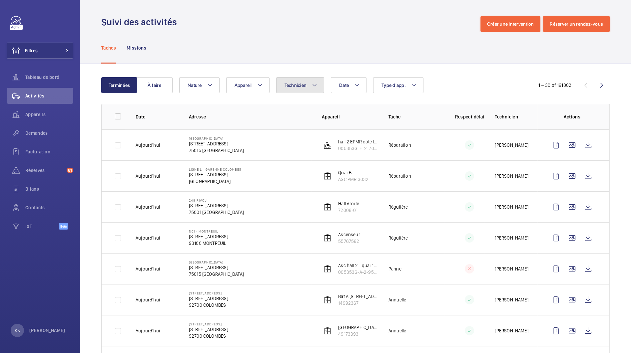
click at [280, 86] on button "Technicien" at bounding box center [300, 85] width 48 height 16
type input "sebast"
click at [325, 125] on label "[PERSON_NAME]" at bounding box center [334, 131] width 116 height 16
click at [293, 125] on input "[PERSON_NAME]" at bounding box center [285, 130] width 13 height 13
checkbox input "true"
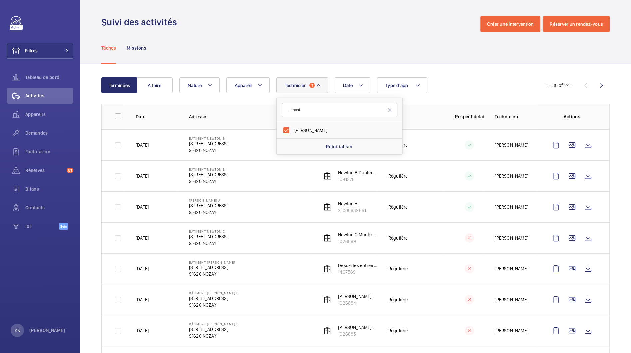
click at [301, 18] on div "Suivi des activités Créer une intervention Réserver un rendez-vous" at bounding box center [355, 24] width 508 height 16
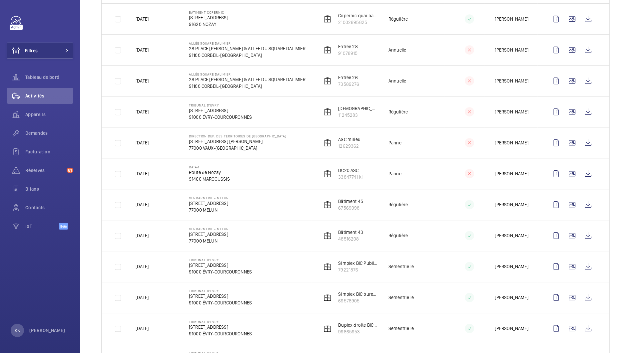
scroll to position [412, 0]
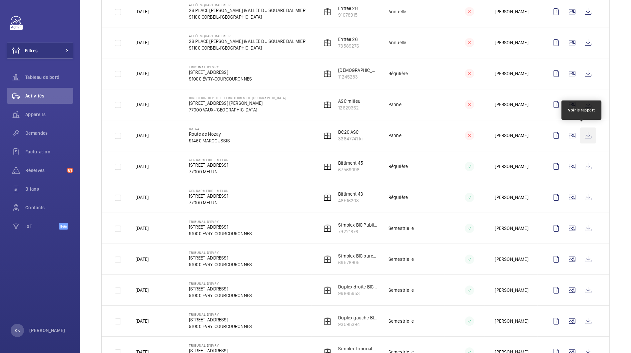
click at [580, 132] on wm-front-icon-button at bounding box center [588, 136] width 16 height 16
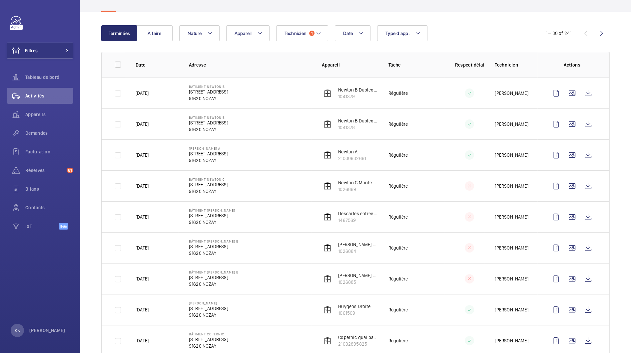
scroll to position [0, 0]
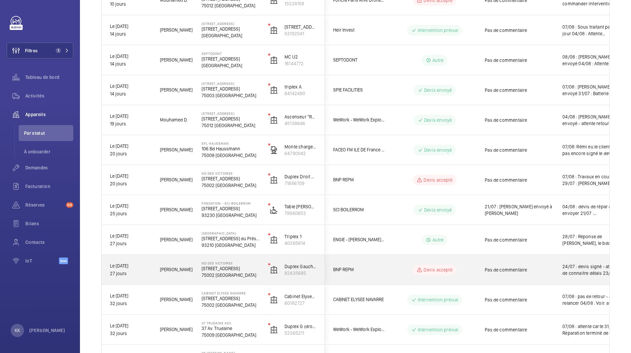
scroll to position [370, 0]
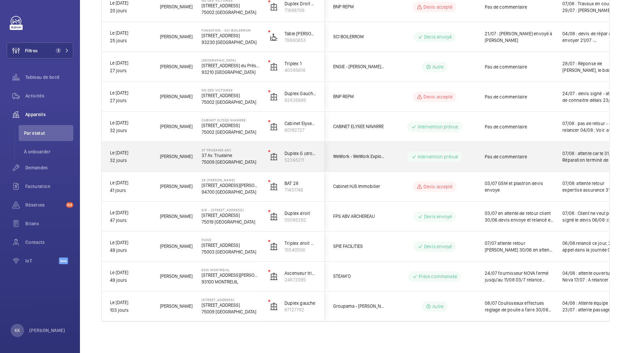
click at [184, 150] on div "[PERSON_NAME]" at bounding box center [172, 156] width 41 height 21
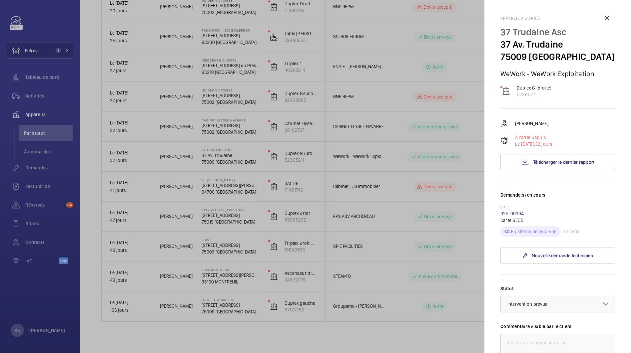
scroll to position [2, 0]
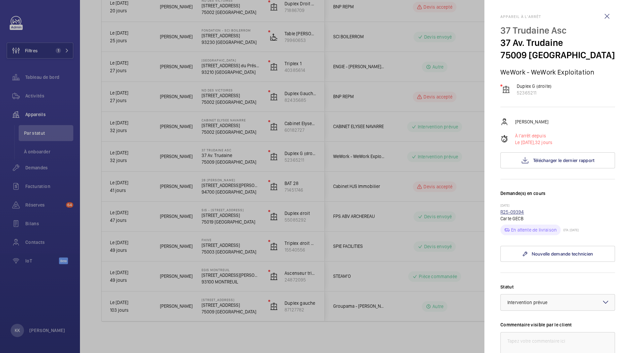
click at [508, 211] on link "R25-09394" at bounding box center [512, 211] width 24 height 5
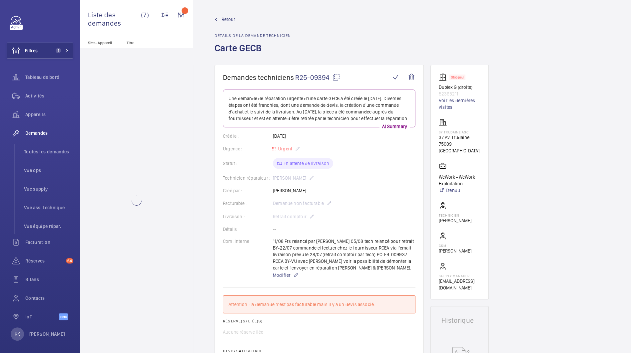
scroll to position [243, 0]
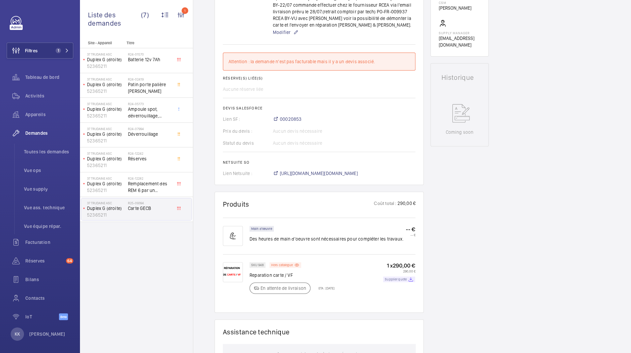
click at [398, 281] on p "Supplier quote" at bounding box center [396, 279] width 22 height 2
click at [37, 41] on div "Filtres 1 Tableau de bord Activités Appareils Demandes Toutes les demandes Vue …" at bounding box center [40, 172] width 67 height 312
click at [36, 49] on span "Filtres" at bounding box center [31, 50] width 13 height 7
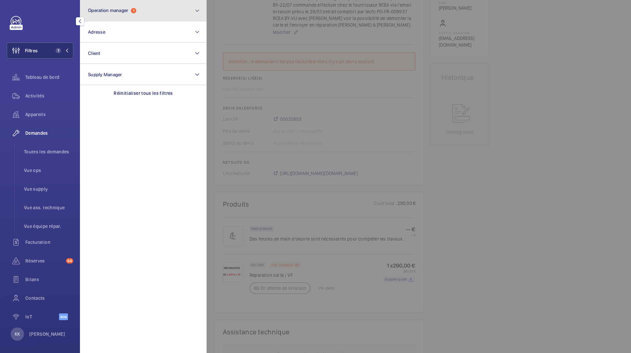
click at [104, 13] on span "Operation manager" at bounding box center [108, 10] width 40 height 5
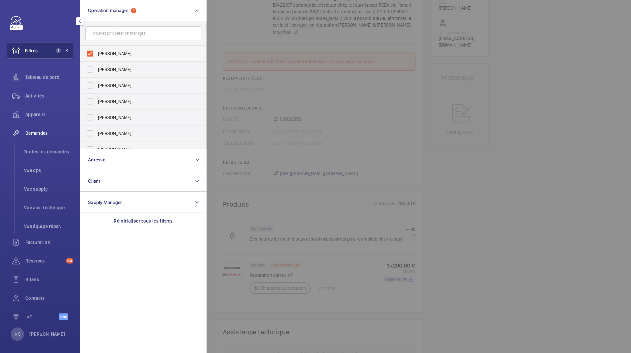
click at [101, 48] on label "[PERSON_NAME]" at bounding box center [138, 54] width 116 height 16
click at [97, 48] on input "[PERSON_NAME]" at bounding box center [89, 53] width 13 height 13
checkbox input "false"
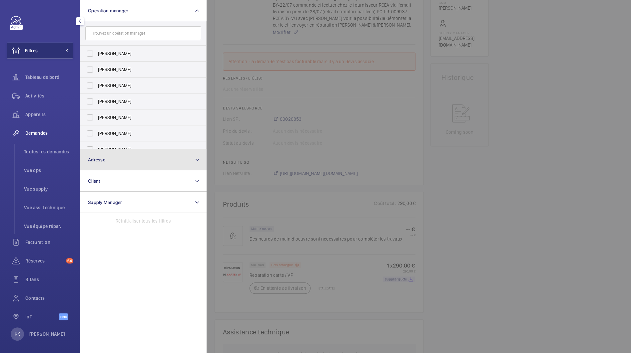
click at [109, 162] on button "Adresse" at bounding box center [143, 159] width 127 height 21
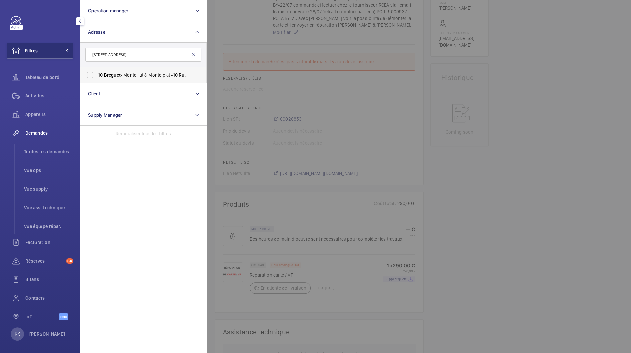
type input "10 Rue Breguet"
click at [134, 74] on span "10 Breguet - Monte fut & Monte plat - 10 Rue Breguet , PARIS 75011" at bounding box center [144, 75] width 92 height 7
click at [97, 74] on input "10 Breguet - Monte fut & Monte plat - 10 Rue Breguet , PARIS 75011" at bounding box center [89, 74] width 13 height 13
checkbox input "true"
click at [32, 96] on span "Activités" at bounding box center [49, 96] width 48 height 7
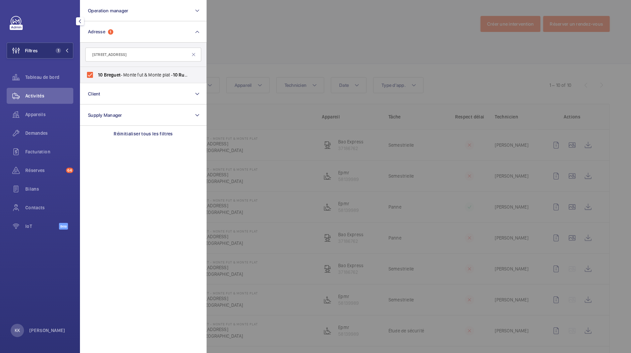
click at [275, 38] on div at bounding box center [521, 176] width 631 height 353
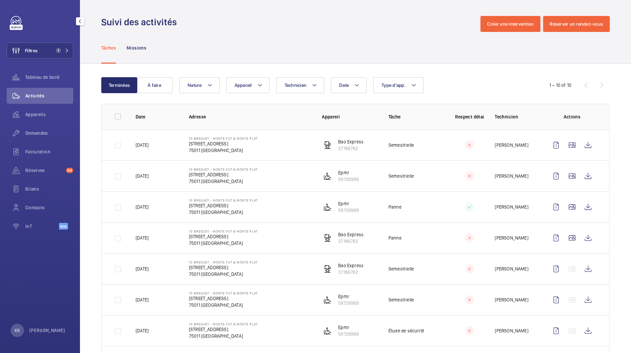
click at [502, 143] on p "Mouhamed Doucoure" at bounding box center [511, 145] width 33 height 7
click at [582, 144] on wm-front-icon-button at bounding box center [588, 145] width 16 height 16
click at [580, 177] on wm-front-icon-button at bounding box center [588, 176] width 16 height 16
click at [260, 88] on mat-icon at bounding box center [259, 85] width 5 height 8
type input "21084964"
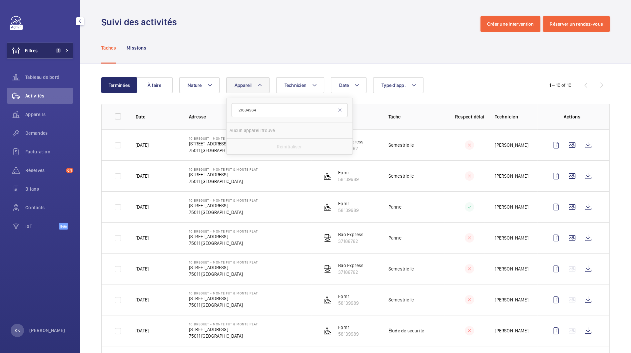
click at [35, 55] on span "Filtres" at bounding box center [22, 51] width 31 height 16
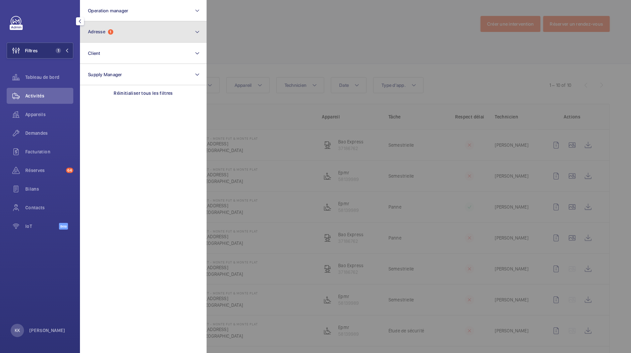
click at [128, 31] on button "Adresse 1" at bounding box center [143, 31] width 127 height 21
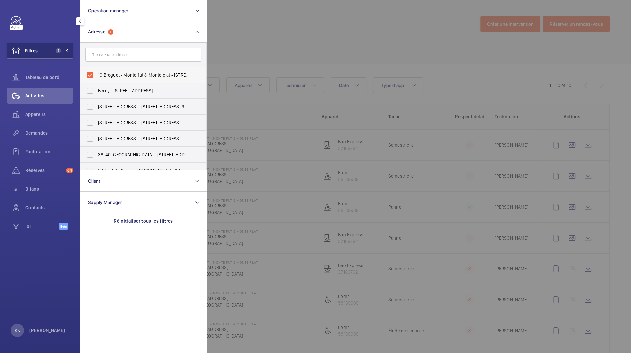
click at [130, 73] on span "10 Breguet - Monte fut & Monte plat - 10 Rue Breguet, PARIS 75011" at bounding box center [144, 75] width 92 height 7
click at [97, 73] on input "10 Breguet - Monte fut & Monte plat - 10 Rue Breguet, PARIS 75011" at bounding box center [89, 74] width 13 height 13
checkbox input "false"
click at [337, 17] on div at bounding box center [521, 176] width 631 height 353
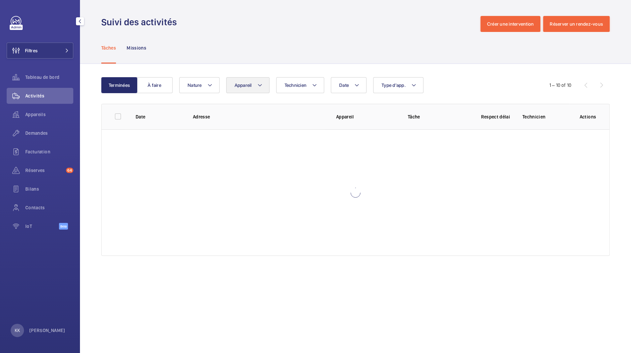
drag, startPoint x: 269, startPoint y: 86, endPoint x: 264, endPoint y: 86, distance: 5.0
click at [269, 86] on div "Date Technicien Appareil Type d'app. Nature" at bounding box center [354, 85] width 350 height 16
click at [260, 87] on mat-icon at bounding box center [259, 85] width 5 height 8
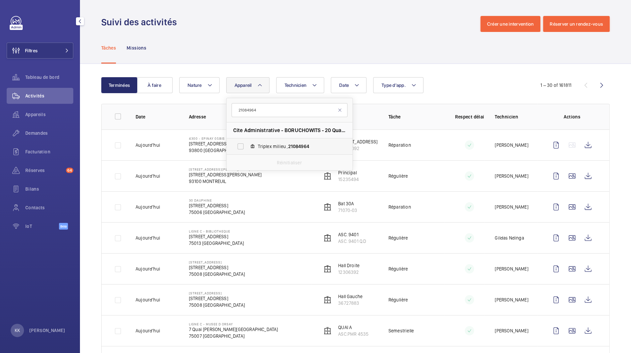
type input "21084964"
click at [256, 142] on label "Triplex milieu , 21084964" at bounding box center [283, 147] width 115 height 16
click at [247, 142] on input "Triplex milieu , 21084964" at bounding box center [240, 146] width 13 height 13
checkbox input "true"
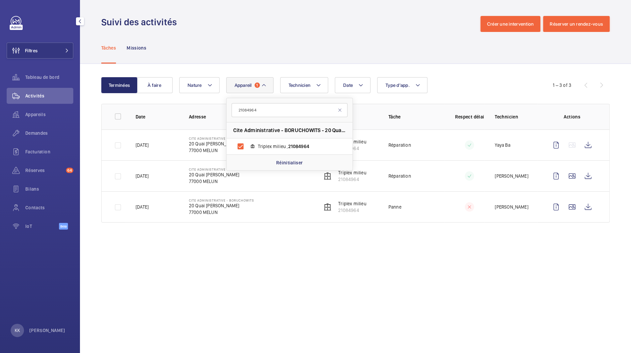
click at [293, 49] on div "Tâches Missions" at bounding box center [355, 48] width 508 height 32
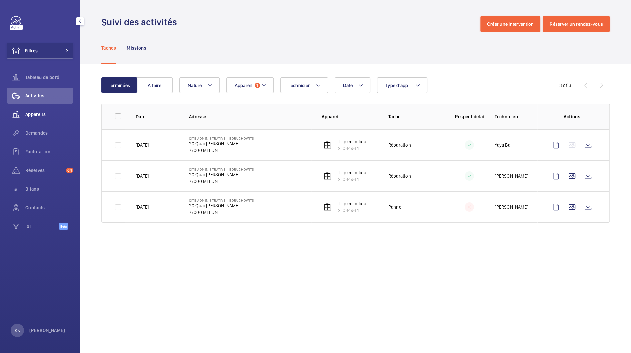
click at [35, 114] on span "Appareils" at bounding box center [49, 114] width 48 height 7
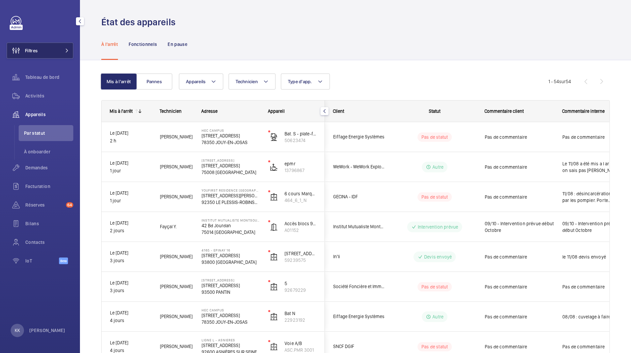
click at [39, 56] on button "Filtres" at bounding box center [40, 51] width 67 height 16
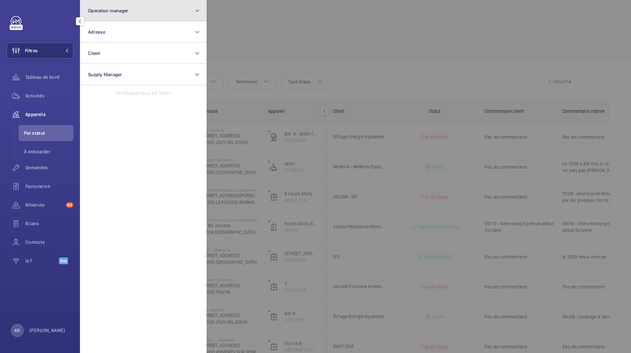
click at [152, 20] on button "Operation manager" at bounding box center [143, 10] width 127 height 21
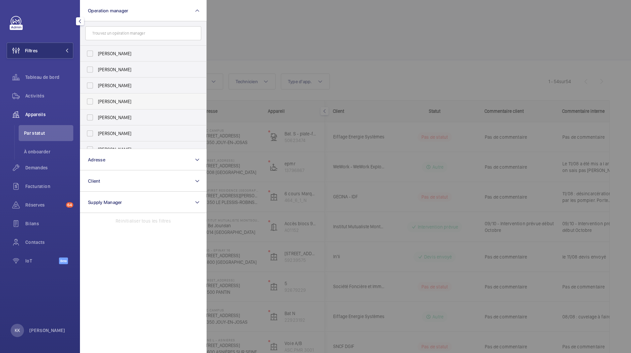
click at [111, 99] on span "[PERSON_NAME]" at bounding box center [144, 101] width 92 height 7
click at [97, 99] on input "[PERSON_NAME]" at bounding box center [89, 101] width 13 height 13
checkbox input "true"
click at [311, 41] on div at bounding box center [521, 176] width 631 height 353
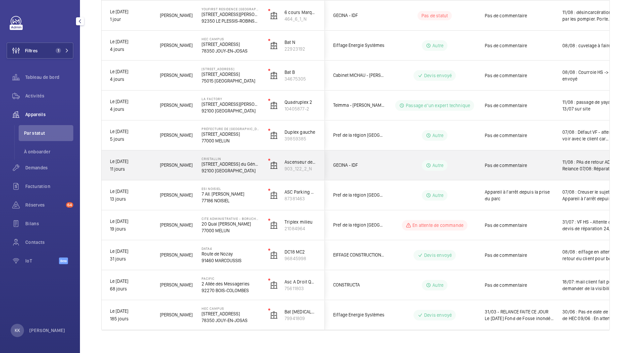
scroll to position [160, 0]
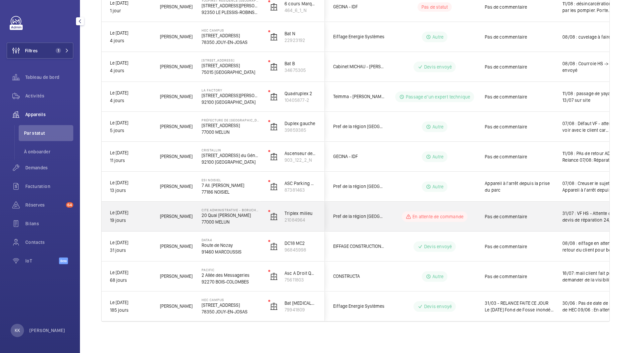
click at [163, 216] on span "Sébastien F." at bounding box center [176, 217] width 33 height 8
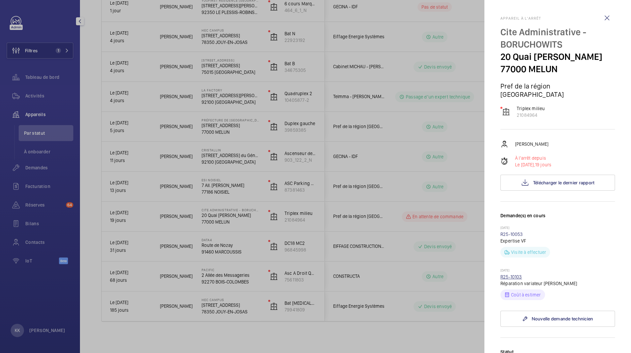
click at [510, 280] on link "R25-10103" at bounding box center [511, 276] width 22 height 5
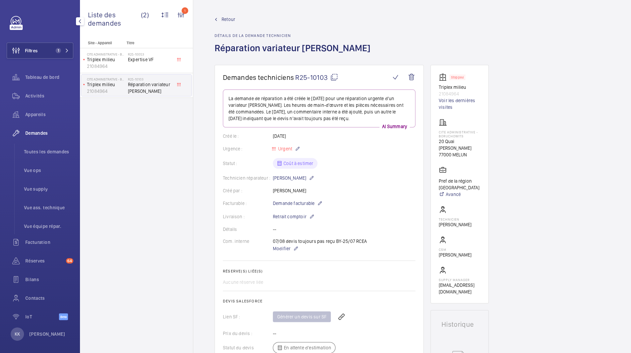
click at [286, 164] on div "Statut : Coût à estimer" at bounding box center [319, 163] width 192 height 11
click at [353, 160] on div "Statut : Coût à estimer" at bounding box center [319, 163] width 192 height 11
click at [216, 15] on wm-front-admin-header "Retour Détails de la demande technicien Réparation variateur otis" at bounding box center [412, 32] width 438 height 65
click at [220, 21] on link "Retour" at bounding box center [294, 19] width 160 height 7
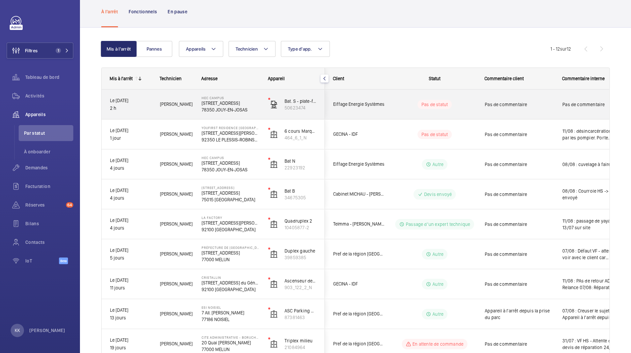
scroll to position [26, 0]
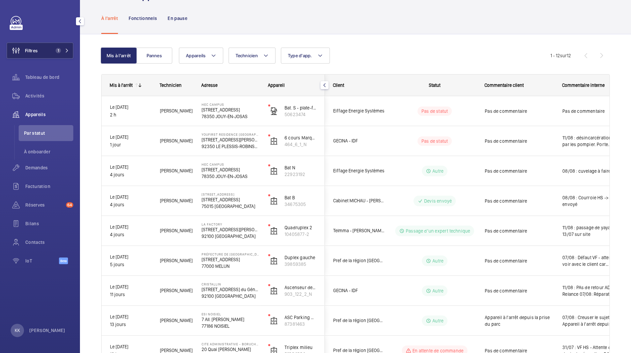
click at [57, 55] on button "Filtres 1" at bounding box center [40, 51] width 67 height 16
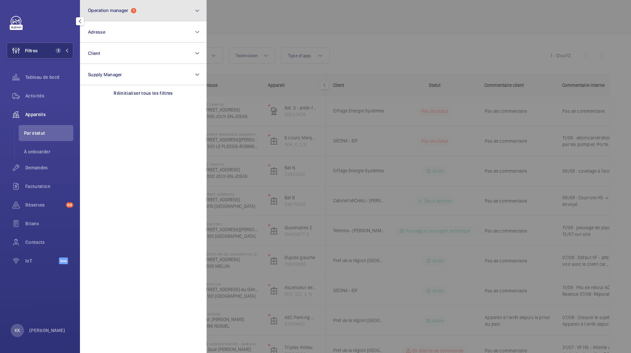
click at [141, 18] on button "Operation manager 1" at bounding box center [143, 10] width 127 height 21
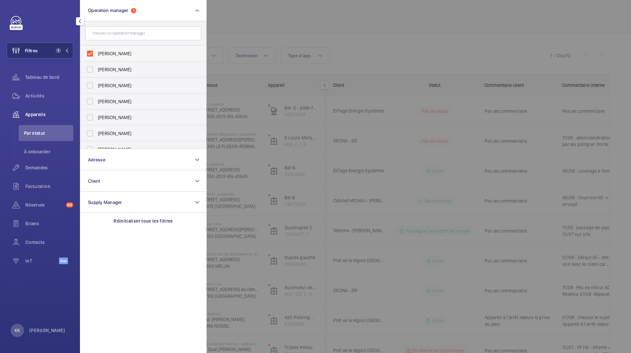
click at [95, 53] on label "[PERSON_NAME]" at bounding box center [138, 54] width 116 height 16
click at [95, 53] on input "[PERSON_NAME]" at bounding box center [89, 53] width 13 height 13
checkbox input "false"
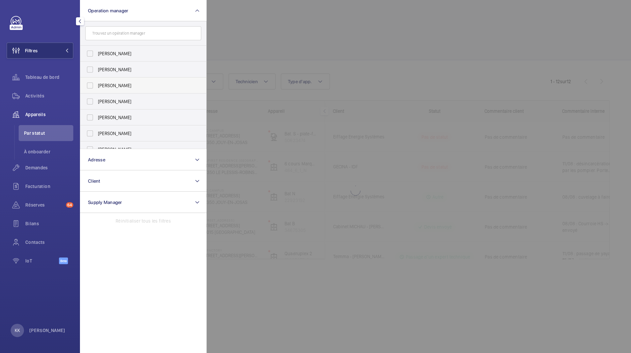
click at [96, 82] on label "Zohra Hamdani" at bounding box center [138, 86] width 116 height 16
click at [96, 82] on input "Zohra Hamdani" at bounding box center [89, 85] width 13 height 13
checkbox input "true"
click at [219, 50] on div at bounding box center [521, 176] width 631 height 353
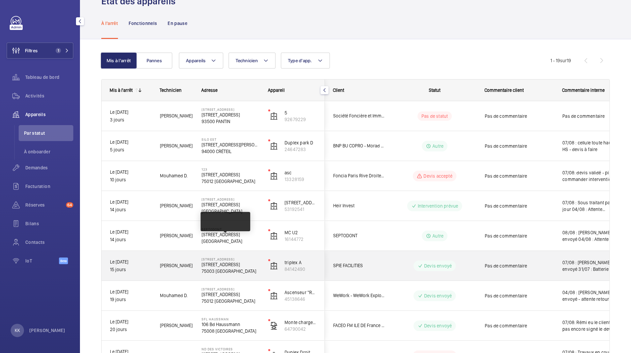
scroll to position [45, 0]
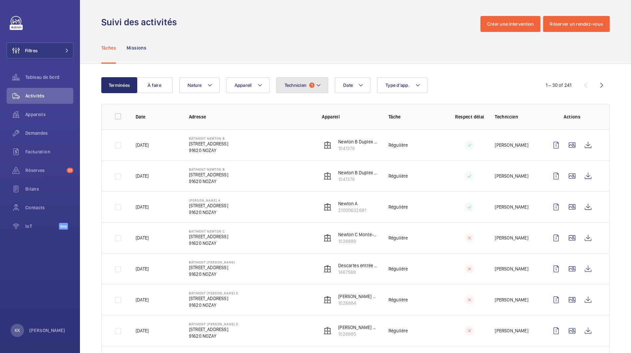
click at [289, 81] on button "Technicien 1" at bounding box center [302, 85] width 52 height 16
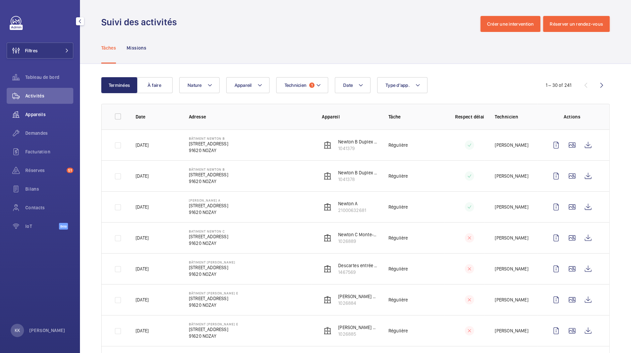
click at [49, 117] on span "Appareils" at bounding box center [49, 114] width 48 height 7
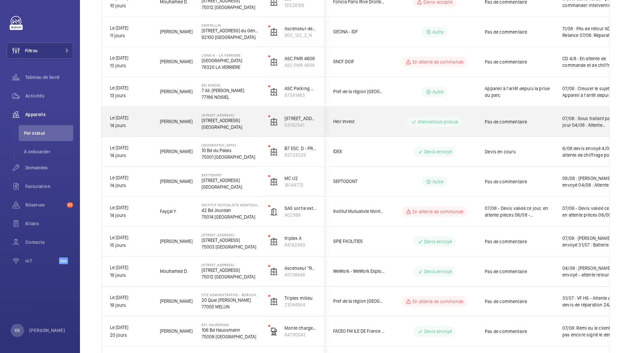
scroll to position [653, 0]
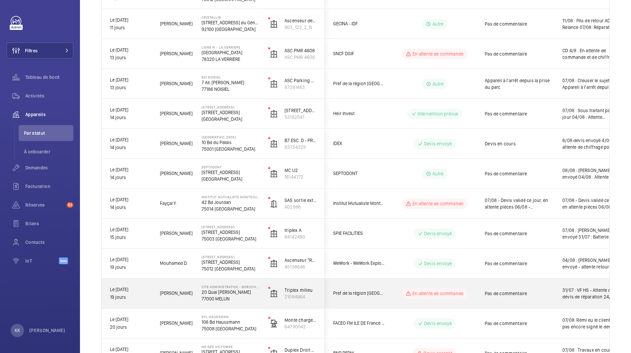
click at [182, 295] on span "[PERSON_NAME]" at bounding box center [176, 294] width 33 height 8
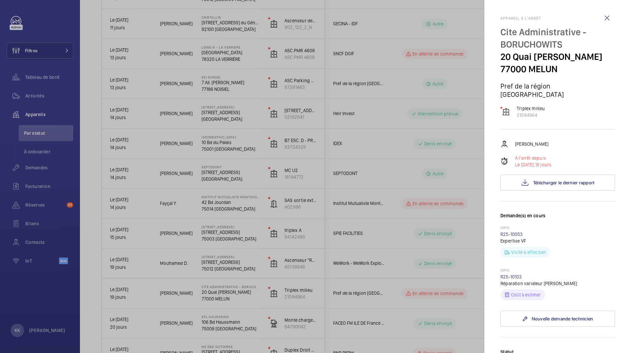
drag, startPoint x: 497, startPoint y: 56, endPoint x: 570, endPoint y: 69, distance: 74.0
click at [570, 69] on mat-sidenav "Appareil à l'arrêt Cite Administrative - BORUCHOWITS 20 Quai [PERSON_NAME] 7700…" at bounding box center [557, 176] width 147 height 353
copy p "20 Quai [PERSON_NAME]"
click at [38, 51] on div at bounding box center [315, 176] width 631 height 353
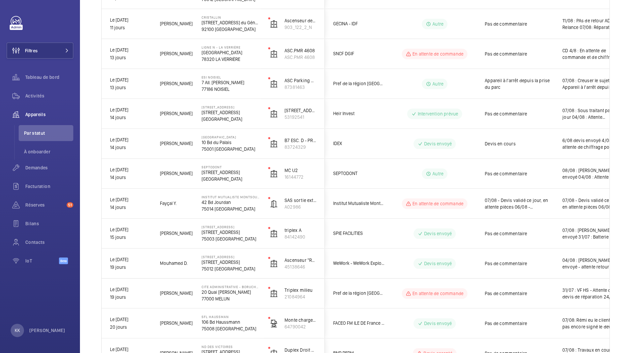
click at [38, 51] on div at bounding box center [315, 176] width 631 height 353
click at [59, 53] on button "Filtres" at bounding box center [40, 51] width 67 height 16
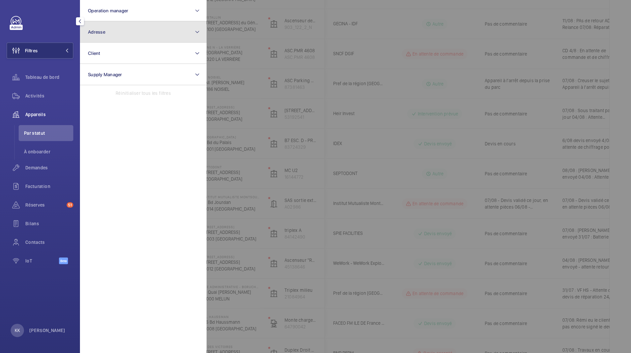
click at [108, 31] on button "Adresse" at bounding box center [143, 31] width 127 height 21
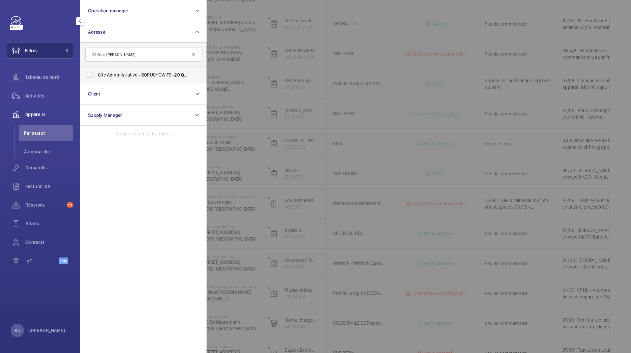
type input "20 Quai [PERSON_NAME]"
click at [129, 78] on span "Cite Administrative - BORUCHOWITS - 20 Quai Hippolyte Rossignol , MELUN 77000" at bounding box center [144, 75] width 92 height 7
click at [97, 78] on input "Cite Administrative - BORUCHOWITS - 20 Quai Hippolyte Rossignol , MELUN 77000" at bounding box center [89, 74] width 13 height 13
checkbox input "true"
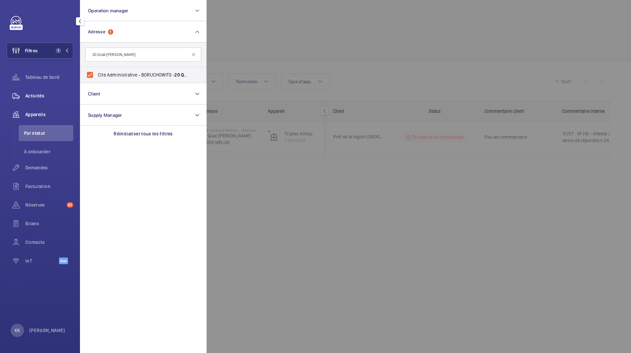
click at [42, 91] on div "Activités" at bounding box center [40, 96] width 67 height 16
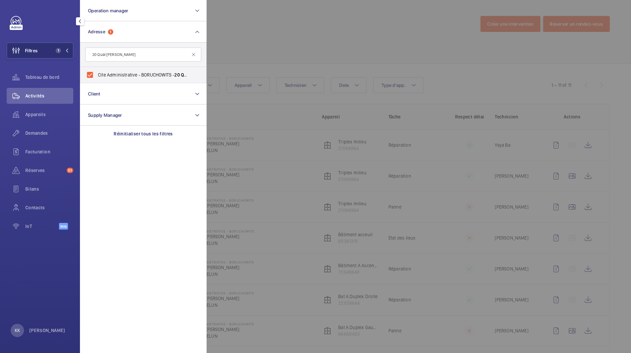
click at [260, 47] on div at bounding box center [521, 176] width 631 height 353
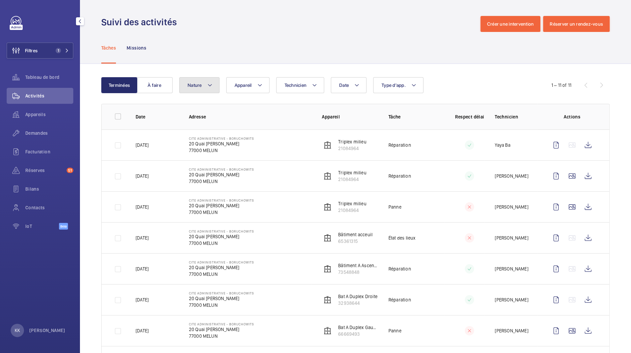
click at [185, 90] on button "Nature" at bounding box center [199, 85] width 40 height 16
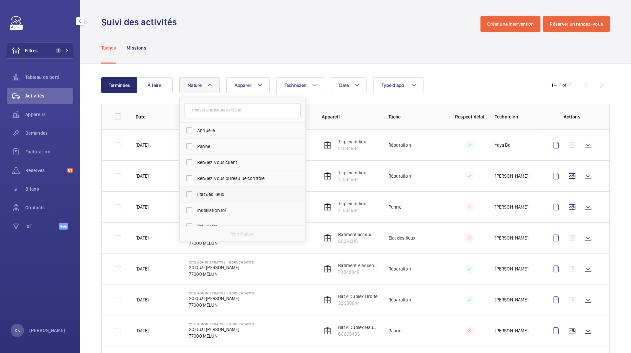
click at [222, 191] on span "État des lieux" at bounding box center [243, 194] width 92 height 7
click at [196, 190] on input "État des lieux" at bounding box center [188, 194] width 13 height 13
checkbox input "true"
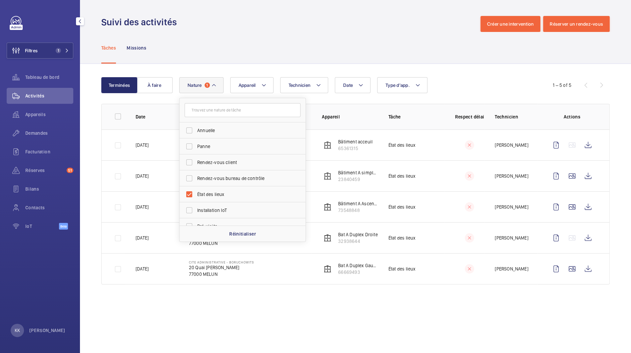
click at [360, 48] on div "Tâches Missions" at bounding box center [355, 48] width 508 height 32
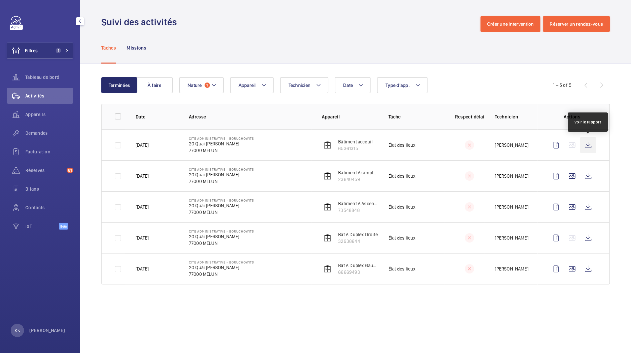
click at [590, 150] on wm-front-icon-button at bounding box center [588, 145] width 16 height 16
click at [589, 178] on wm-front-icon-button at bounding box center [588, 176] width 16 height 16
click at [593, 207] on wm-front-icon-button at bounding box center [588, 207] width 16 height 16
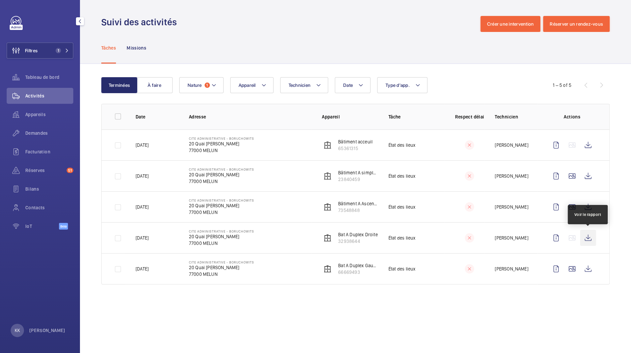
click at [590, 241] on wm-front-icon-button at bounding box center [588, 238] width 16 height 16
click at [587, 261] on wm-front-icon-button at bounding box center [588, 269] width 16 height 16
click at [444, 84] on div "Date Technicien Appareil Type d'app. Nature 1" at bounding box center [354, 85] width 350 height 16
click at [33, 130] on span "Demandes" at bounding box center [49, 133] width 48 height 7
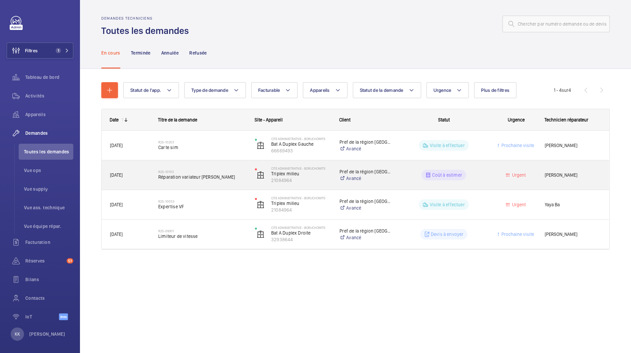
click at [189, 181] on div "R25-10103 Réparation variateur otis" at bounding box center [202, 175] width 88 height 19
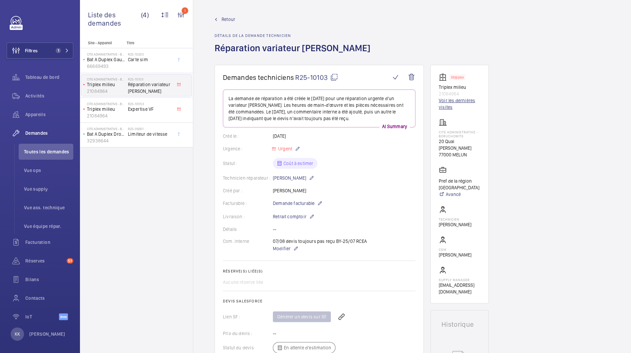
click at [447, 104] on link "Voir les dernières visites" at bounding box center [460, 103] width 42 height 13
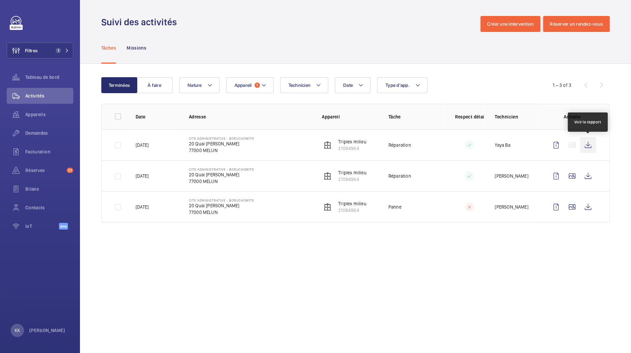
click at [591, 148] on wm-front-icon-button at bounding box center [588, 145] width 16 height 16
click at [587, 177] on wm-front-icon-button at bounding box center [588, 176] width 16 height 16
click at [587, 206] on wm-front-icon-button at bounding box center [588, 207] width 16 height 16
click at [46, 57] on button "Filtres 1" at bounding box center [40, 51] width 67 height 16
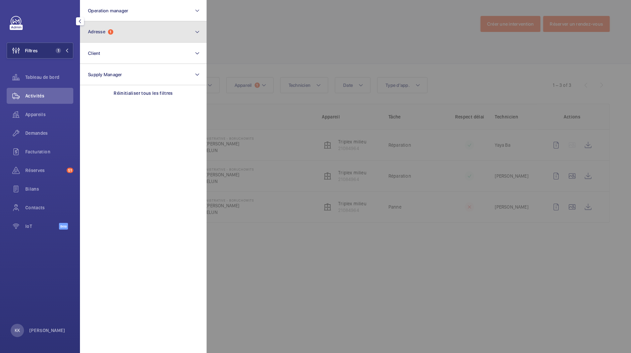
click at [114, 31] on button "Adresse 1" at bounding box center [143, 31] width 127 height 21
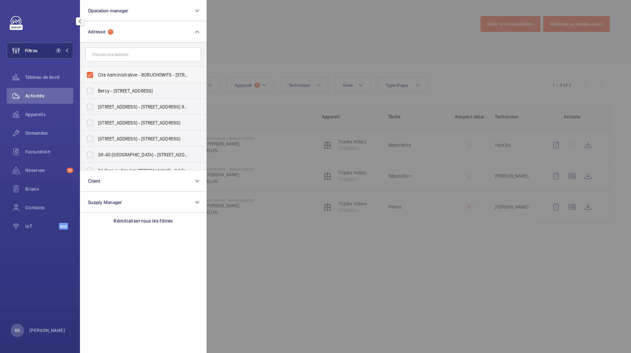
click at [110, 76] on span "Cite Administrative - BORUCHOWITS - 20 Quai Hippolyte Rossignol, MELUN 77000" at bounding box center [144, 75] width 92 height 7
click at [97, 76] on input "Cite Administrative - BORUCHOWITS - 20 Quai Hippolyte Rossignol, MELUN 77000" at bounding box center [89, 74] width 13 height 13
checkbox input "false"
click at [108, 53] on input "text" at bounding box center [143, 55] width 116 height 14
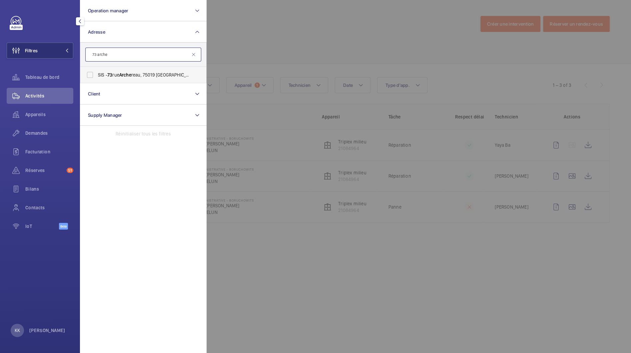
type input "73 arche"
click at [119, 72] on span "SIS - 73 rue Arche reau, 75019 Paris - 73 Rue Arche reau, PARIS 75019" at bounding box center [144, 75] width 92 height 7
click at [97, 72] on input "SIS - 73 rue Arche reau, 75019 Paris - 73 Rue Arche reau, PARIS 75019" at bounding box center [89, 74] width 13 height 13
checkbox input "true"
click at [274, 46] on div at bounding box center [521, 176] width 631 height 353
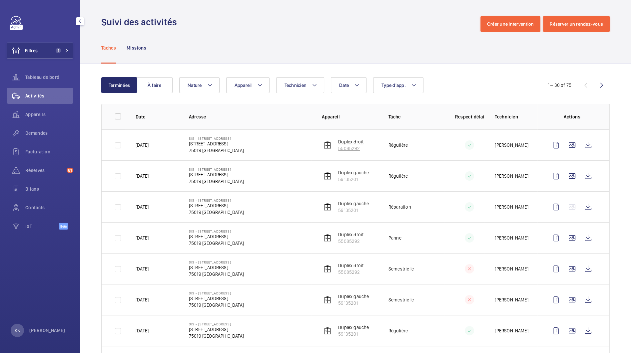
click at [323, 145] on img at bounding box center [327, 145] width 8 height 8
click at [314, 208] on td "Duplex gauche 59135201" at bounding box center [344, 206] width 67 height 31
click at [580, 207] on wm-front-icon-button at bounding box center [588, 207] width 16 height 16
click at [41, 116] on span "Appareils" at bounding box center [49, 114] width 48 height 7
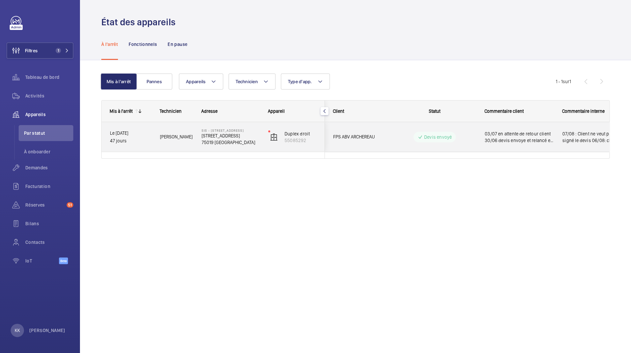
click at [196, 144] on div "SIS - 73 rue Archereau, 75019 Paris 73 Rue Archereau 75019 PARIS" at bounding box center [226, 137] width 66 height 30
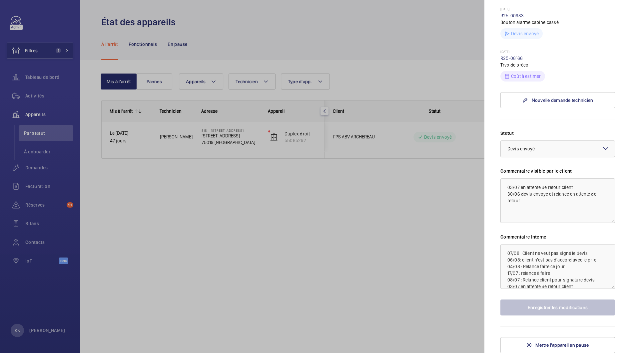
scroll to position [209, 0]
click at [473, 32] on div at bounding box center [315, 176] width 631 height 353
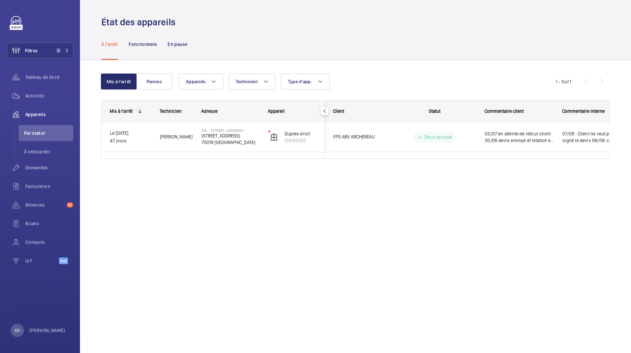
scroll to position [0, 0]
click at [42, 111] on div "Appareils" at bounding box center [40, 115] width 67 height 16
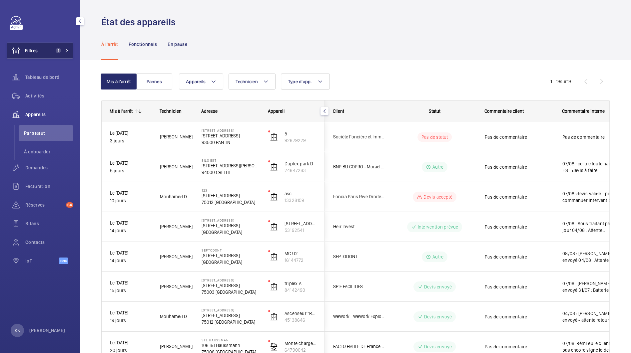
click at [67, 52] on mat-icon at bounding box center [67, 51] width 4 height 4
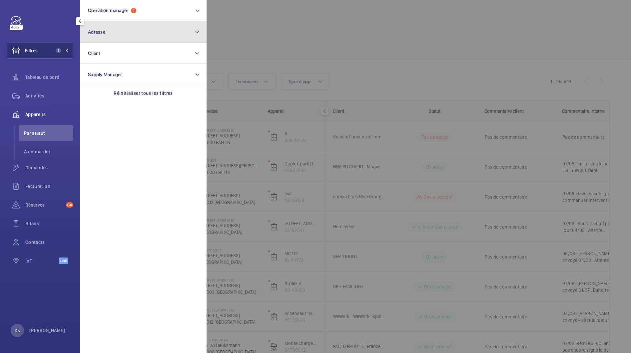
click at [122, 24] on button "Adresse" at bounding box center [143, 31] width 127 height 21
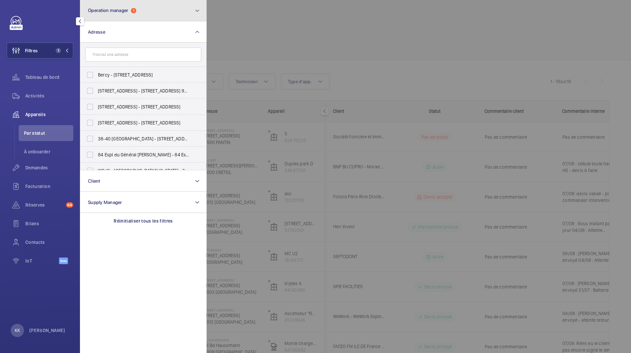
click at [123, 16] on button "Operation manager 1" at bounding box center [143, 10] width 127 height 21
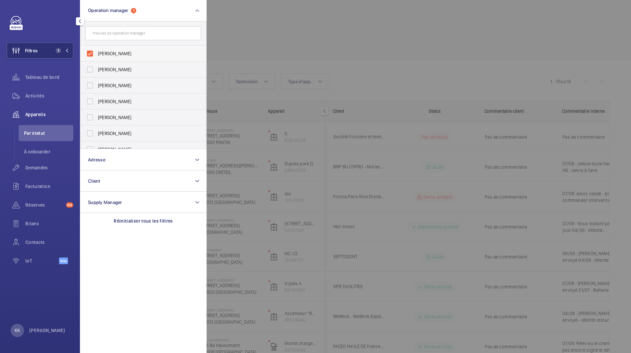
click at [106, 52] on span "[PERSON_NAME]" at bounding box center [144, 53] width 92 height 7
click at [97, 52] on input "[PERSON_NAME]" at bounding box center [89, 53] width 13 height 13
checkbox input "false"
click at [106, 87] on span "[PERSON_NAME]" at bounding box center [144, 85] width 92 height 7
click at [97, 87] on input "[PERSON_NAME]" at bounding box center [89, 85] width 13 height 13
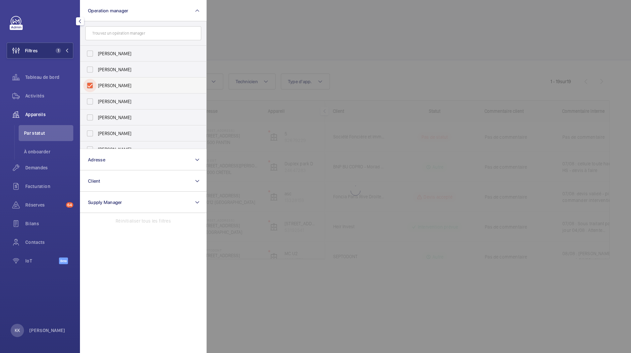
checkbox input "true"
click at [102, 105] on span "[PERSON_NAME]" at bounding box center [144, 101] width 92 height 7
click at [97, 105] on input "[PERSON_NAME]" at bounding box center [89, 101] width 13 height 13
checkbox input "true"
click at [97, 89] on label "[PERSON_NAME]" at bounding box center [138, 86] width 116 height 16
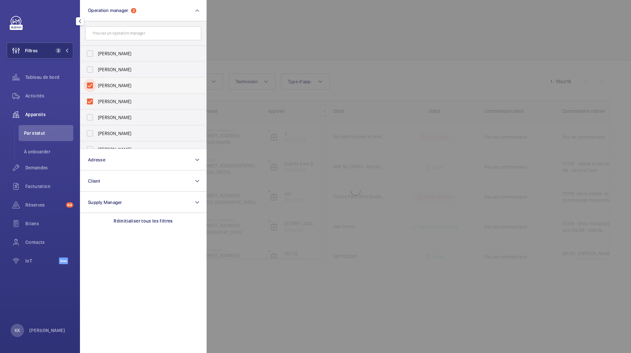
click at [97, 89] on input "[PERSON_NAME]" at bounding box center [89, 85] width 13 height 13
checkbox input "false"
click at [296, 38] on div at bounding box center [521, 176] width 631 height 353
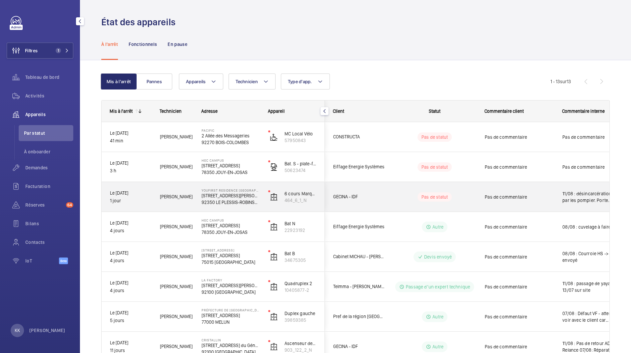
click at [353, 195] on span "GECINA - IDF" at bounding box center [358, 197] width 51 height 8
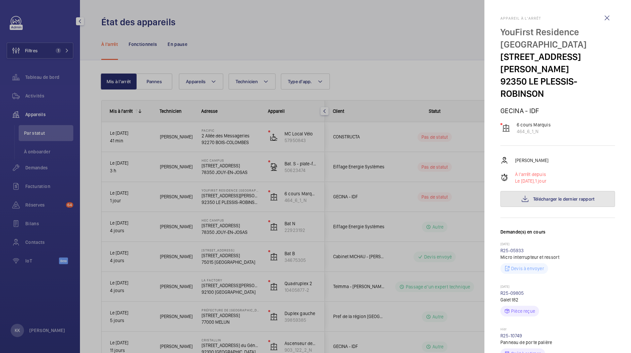
click at [539, 196] on span "Télécharger le dernier rapport" at bounding box center [564, 198] width 62 height 5
click at [173, 129] on div at bounding box center [315, 176] width 631 height 353
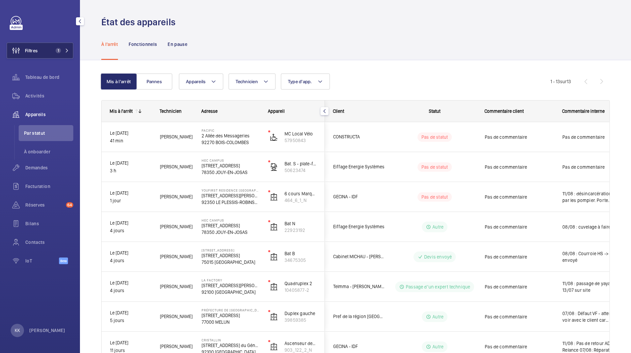
click at [59, 51] on span "1" at bounding box center [58, 50] width 5 height 5
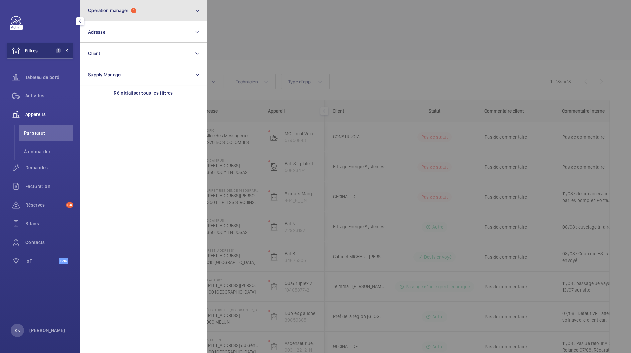
click at [117, 15] on button "Operation manager 1" at bounding box center [143, 10] width 127 height 21
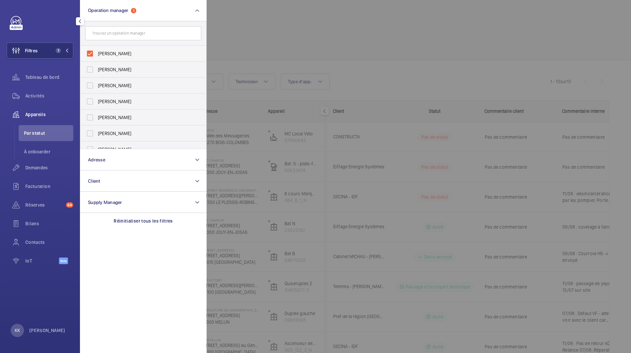
click at [103, 58] on label "[PERSON_NAME]" at bounding box center [138, 54] width 116 height 16
click at [97, 58] on input "[PERSON_NAME]" at bounding box center [89, 53] width 13 height 13
checkbox input "false"
click at [107, 83] on span "Zohra Hamdani" at bounding box center [144, 85] width 92 height 7
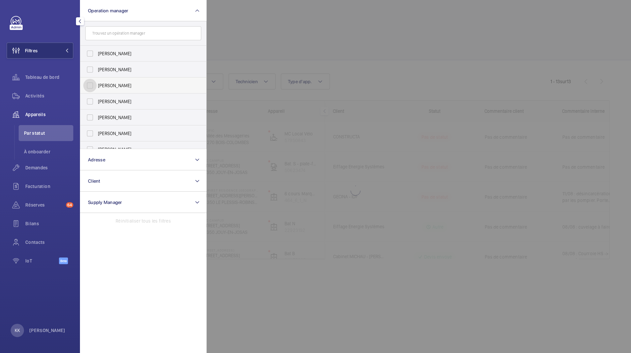
click at [97, 83] on input "Zohra Hamdani" at bounding box center [89, 85] width 13 height 13
checkbox input "true"
click at [302, 43] on div at bounding box center [521, 176] width 631 height 353
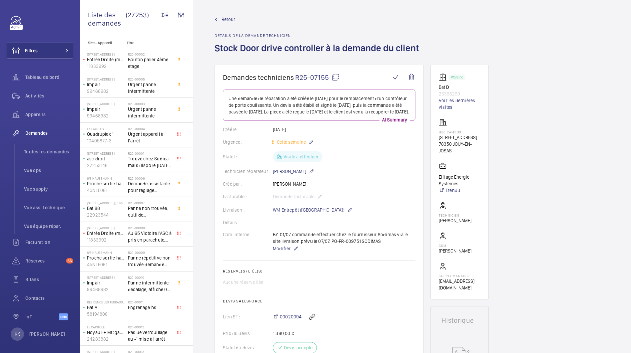
click at [333, 77] on mat-icon at bounding box center [335, 77] width 8 height 8
